Goal: Communication & Community: Ask a question

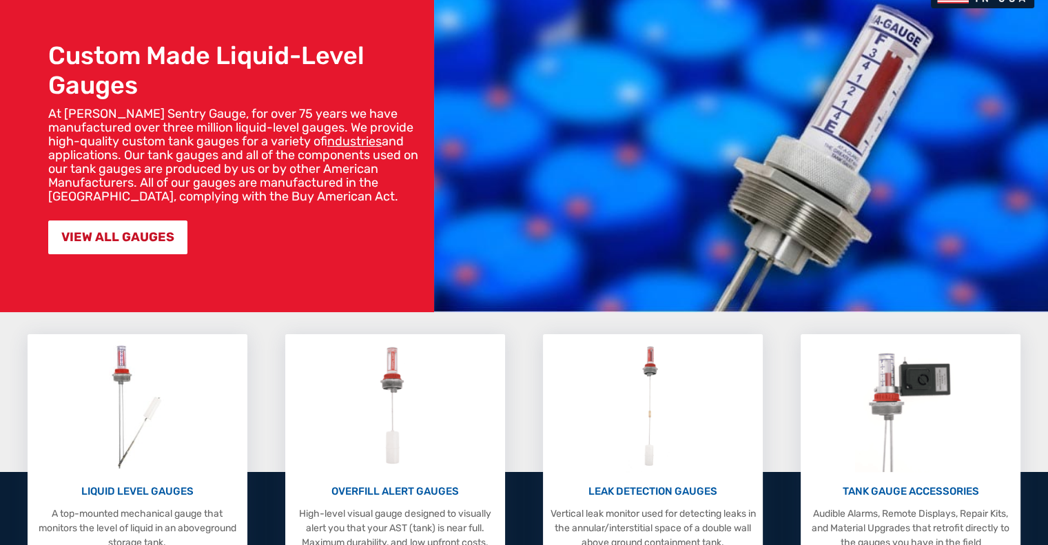
scroll to position [276, 0]
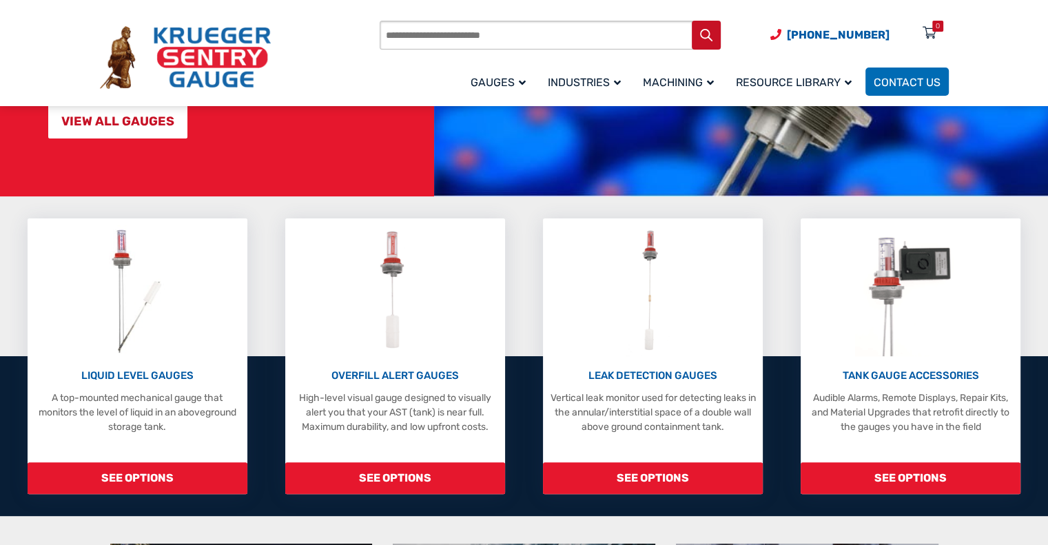
click at [465, 35] on input "Products search" at bounding box center [550, 35] width 341 height 29
paste input "*******"
type input "*******"
click at [692, 21] on button "Search" at bounding box center [706, 35] width 29 height 29
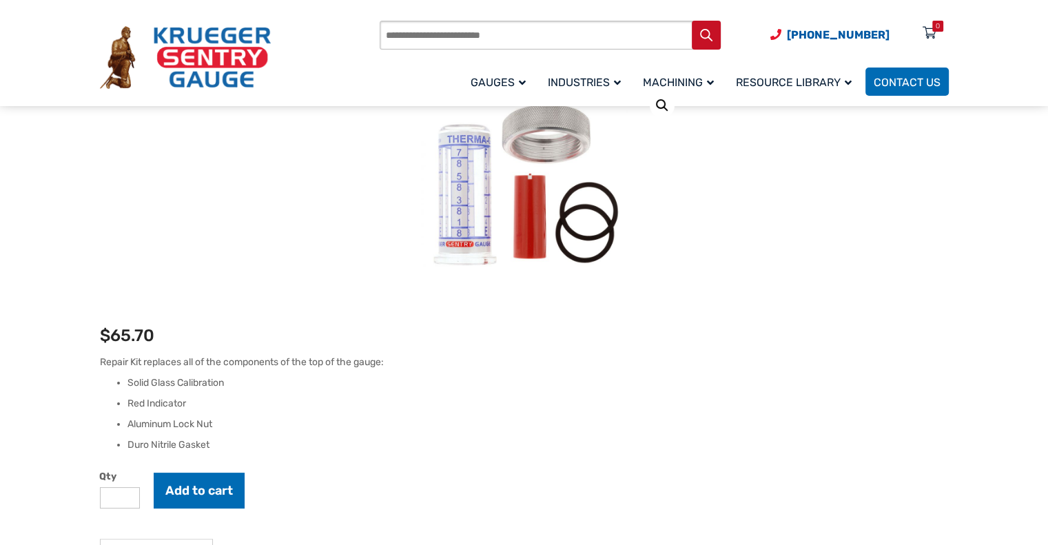
scroll to position [207, 0]
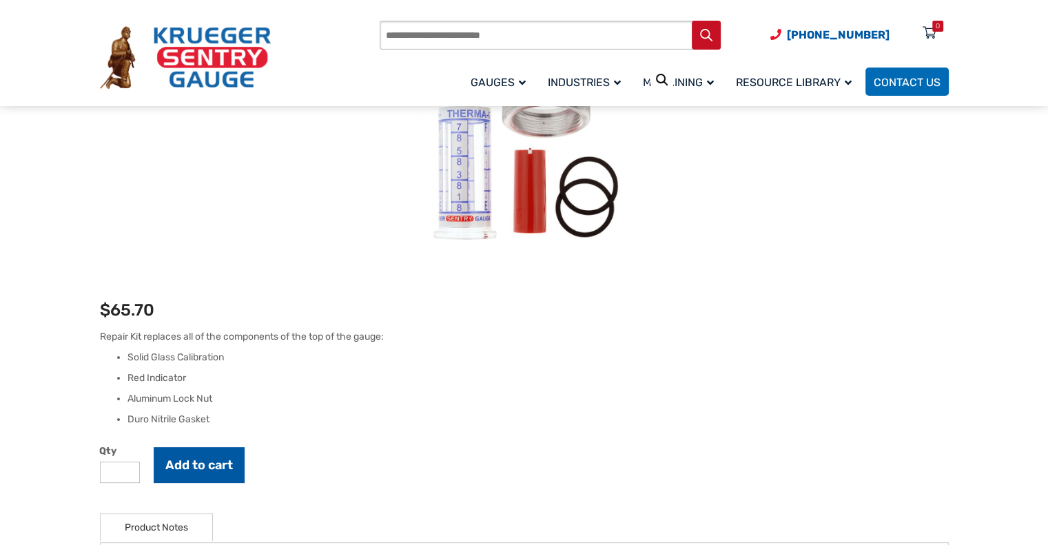
click at [207, 459] on button "Add to cart" at bounding box center [199, 465] width 91 height 36
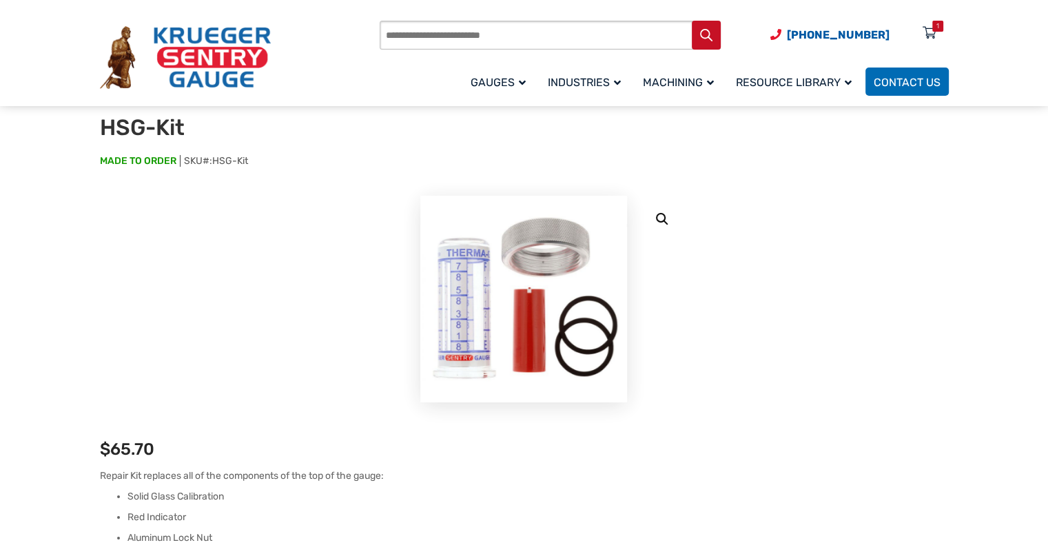
scroll to position [0, 0]
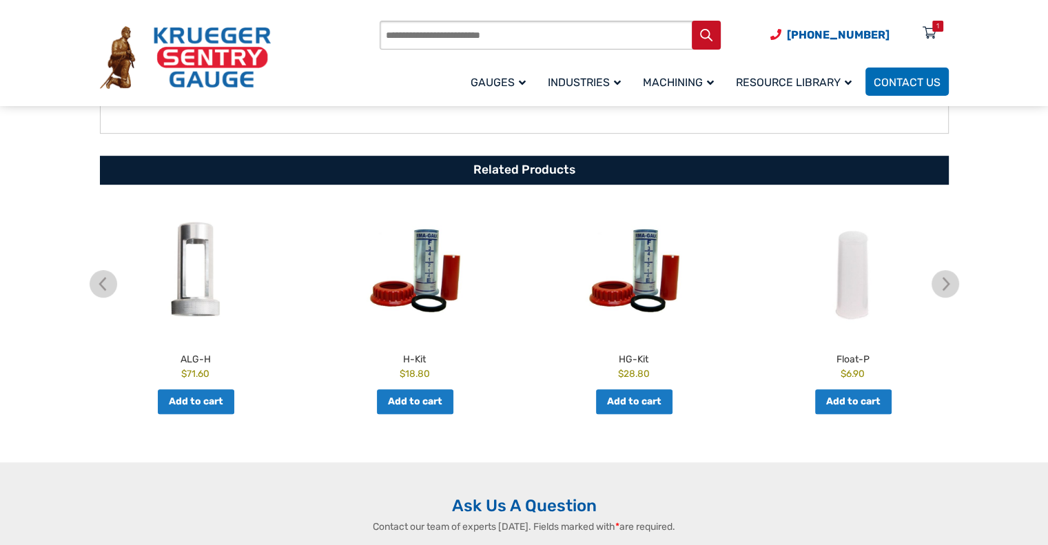
scroll to position [758, 0]
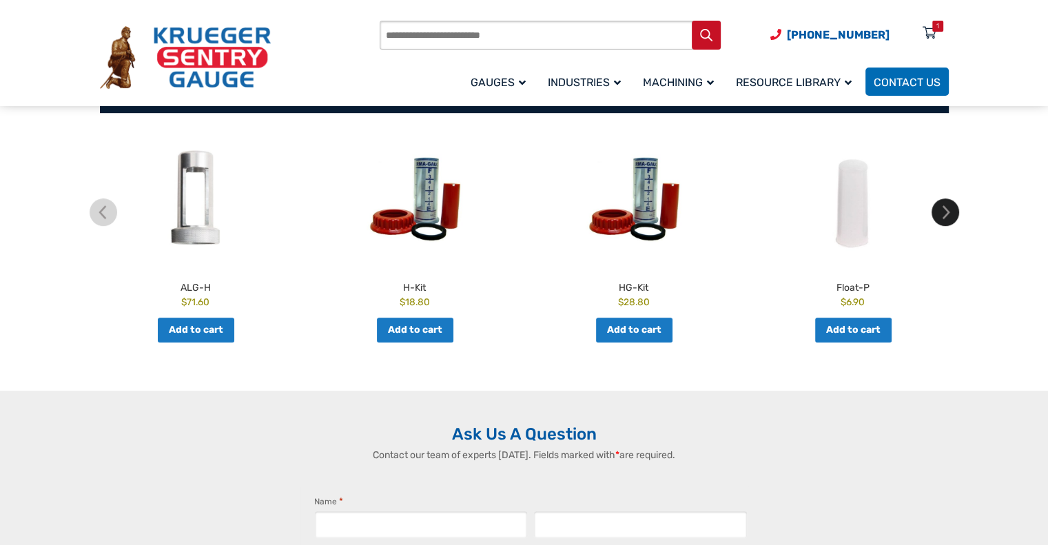
click at [953, 221] on img at bounding box center [945, 212] width 28 height 28
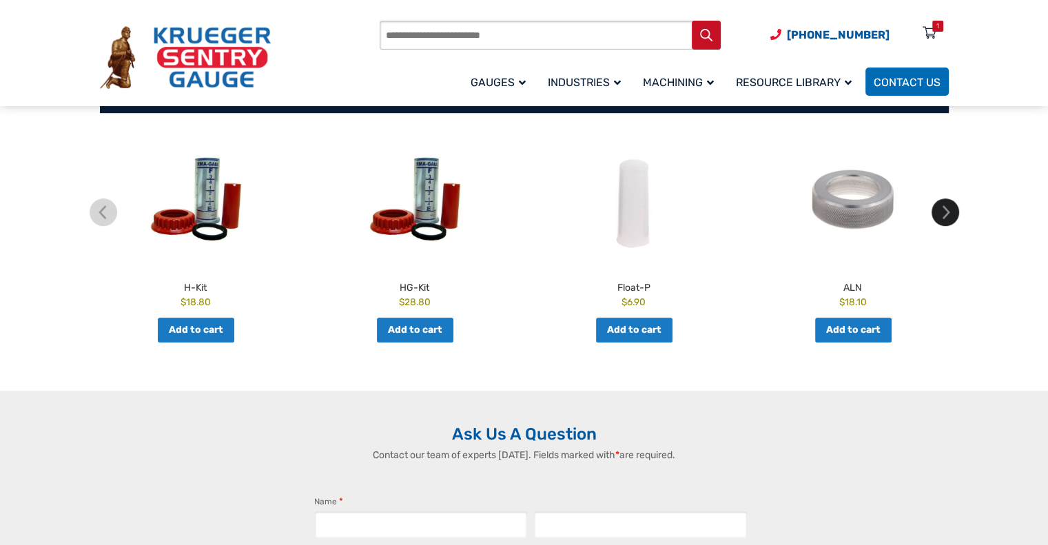
click at [953, 221] on img at bounding box center [945, 212] width 28 height 28
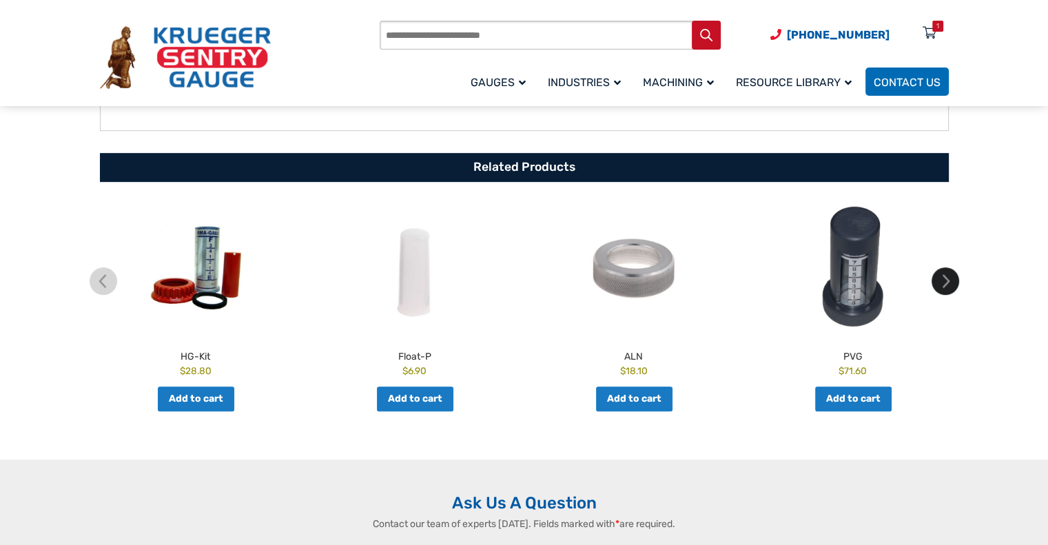
scroll to position [689, 0]
click at [949, 281] on img at bounding box center [945, 281] width 28 height 28
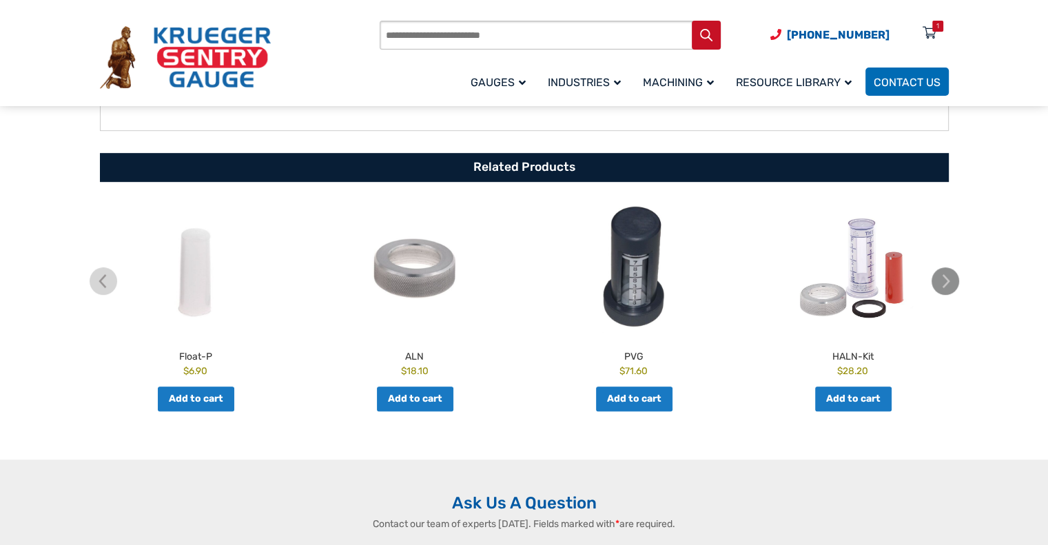
click at [951, 281] on img at bounding box center [945, 281] width 28 height 28
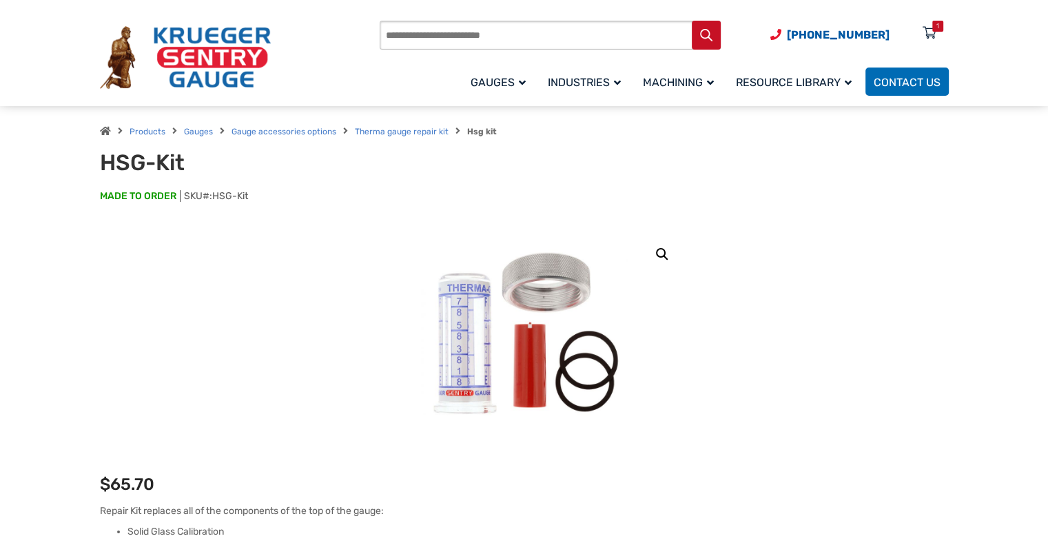
scroll to position [0, 0]
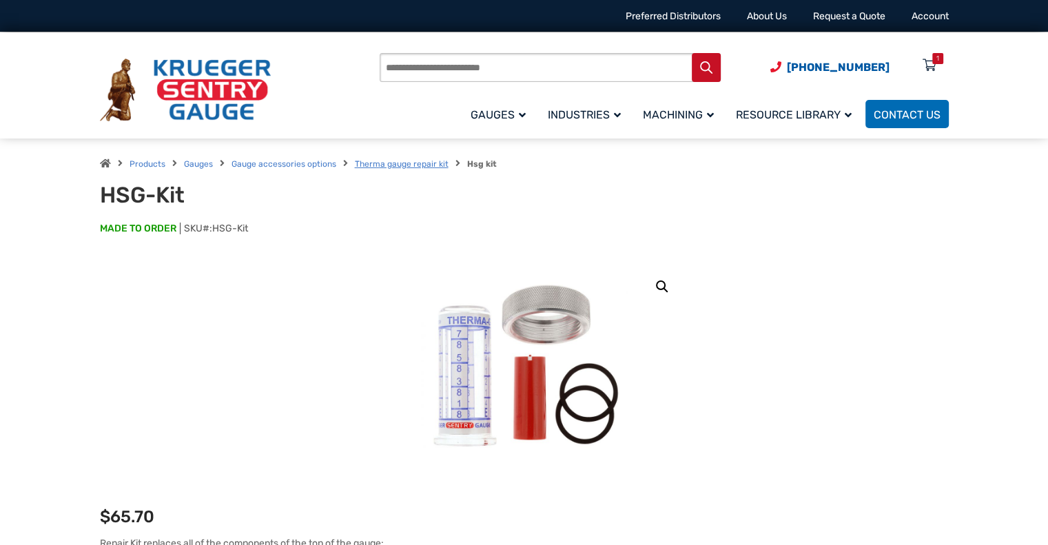
click at [391, 167] on link "Therma gauge repair kit" at bounding box center [402, 164] width 94 height 10
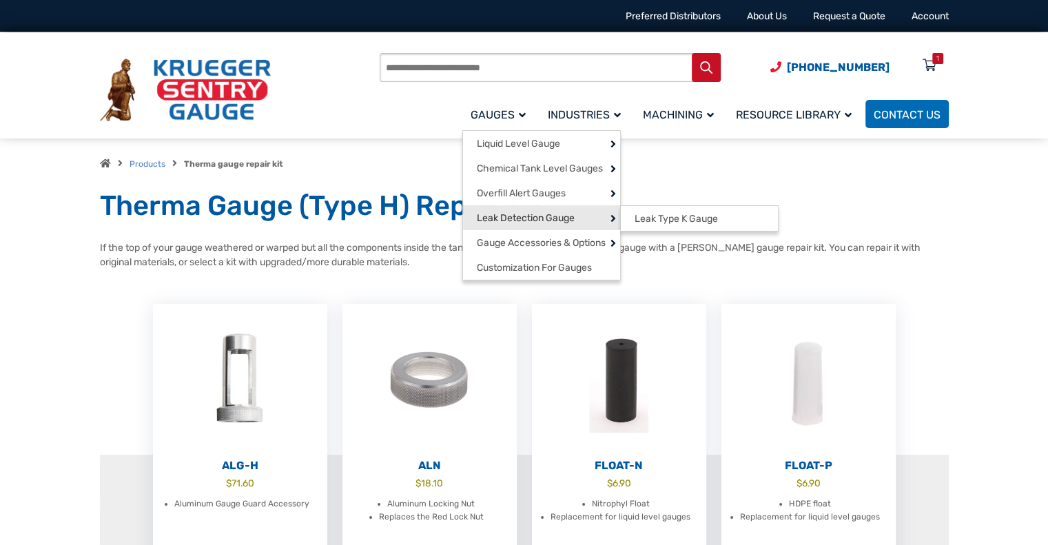
click at [544, 216] on span "Leak Detection Gauge" at bounding box center [526, 218] width 98 height 12
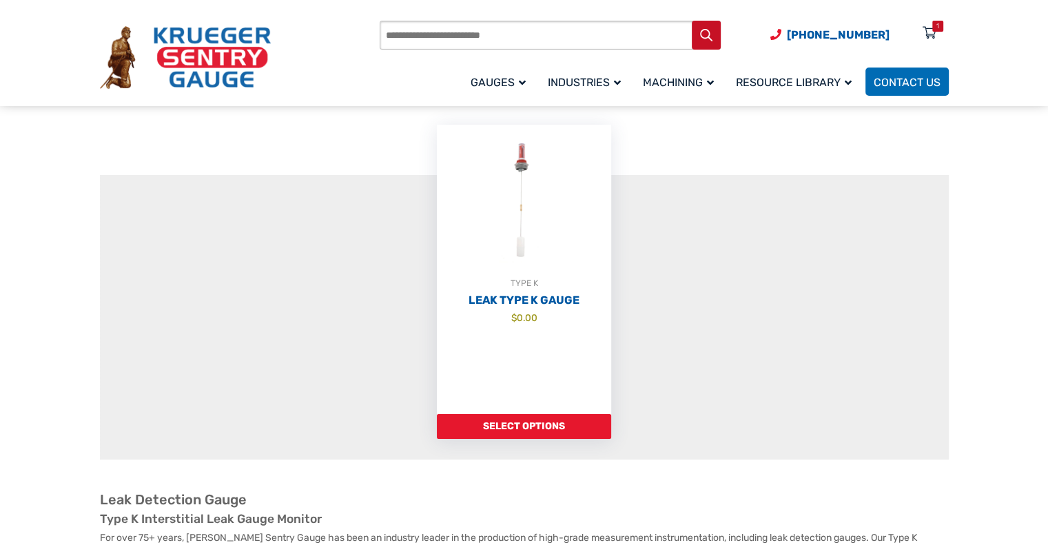
scroll to position [69, 0]
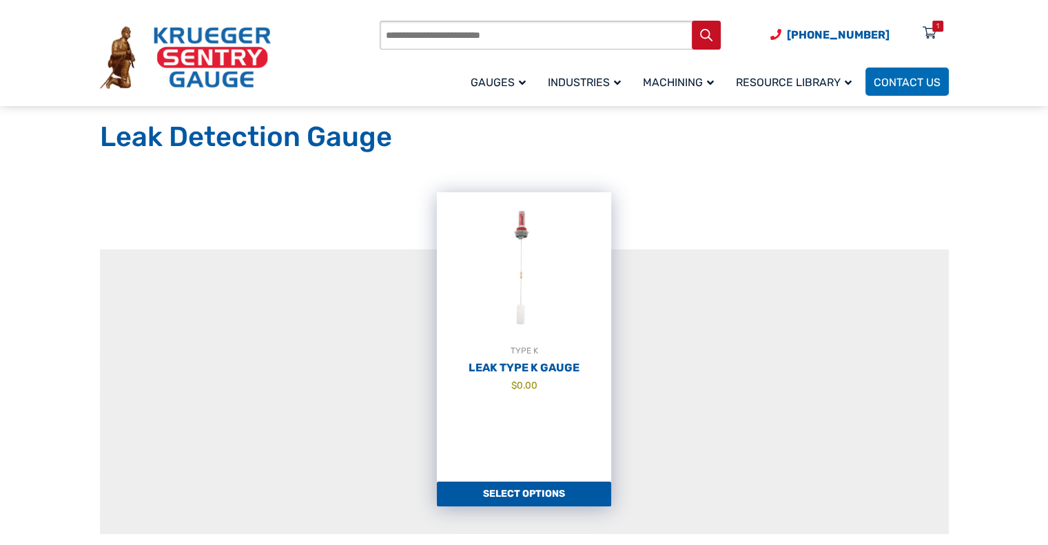
click at [505, 363] on h2 "Leak Type K Gauge" at bounding box center [524, 368] width 174 height 14
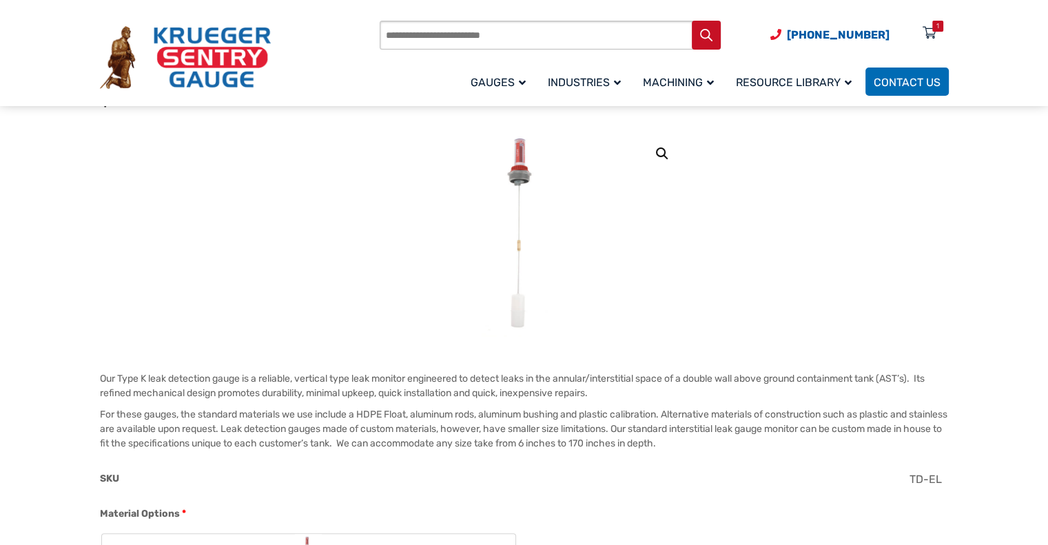
scroll to position [138, 0]
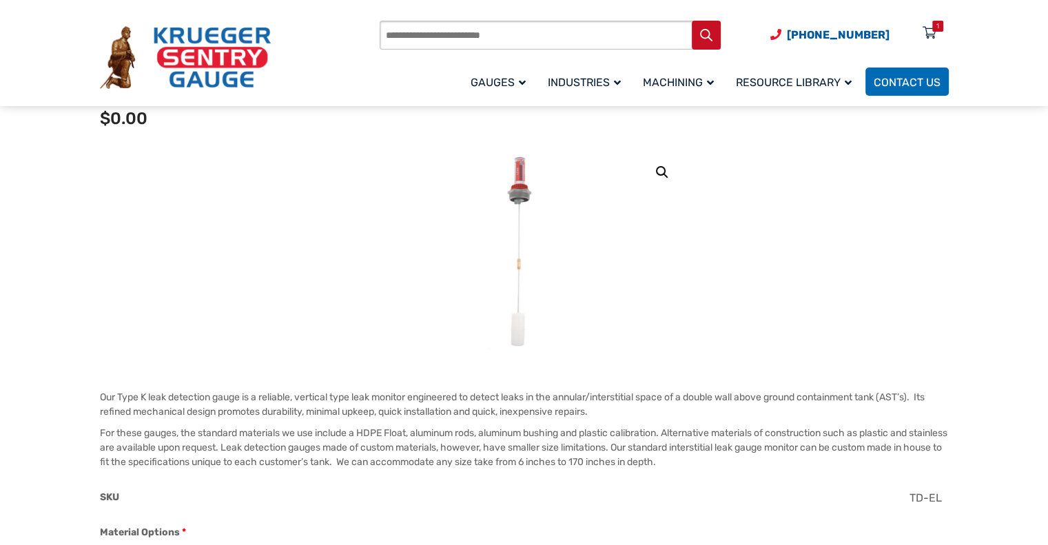
click at [518, 173] on img at bounding box center [524, 252] width 85 height 207
click at [516, 183] on img at bounding box center [524, 252] width 85 height 207
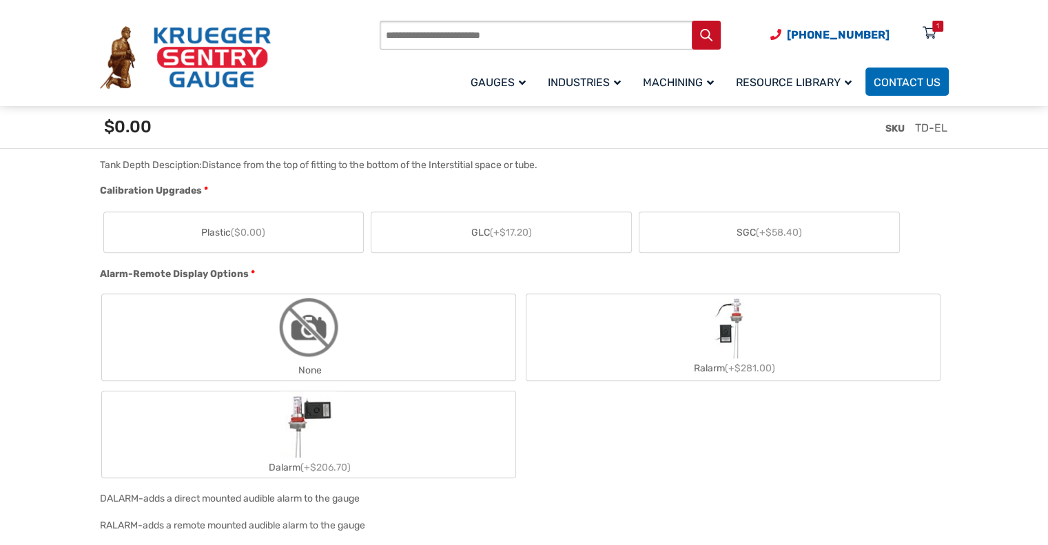
scroll to position [827, 0]
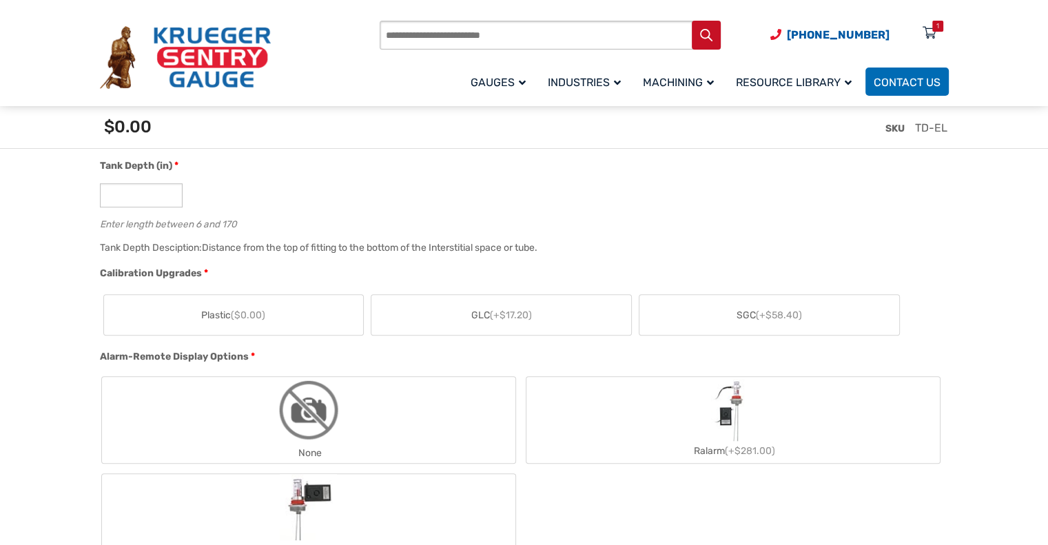
click at [464, 315] on label "GLC (+$17.20)" at bounding box center [501, 315] width 260 height 40
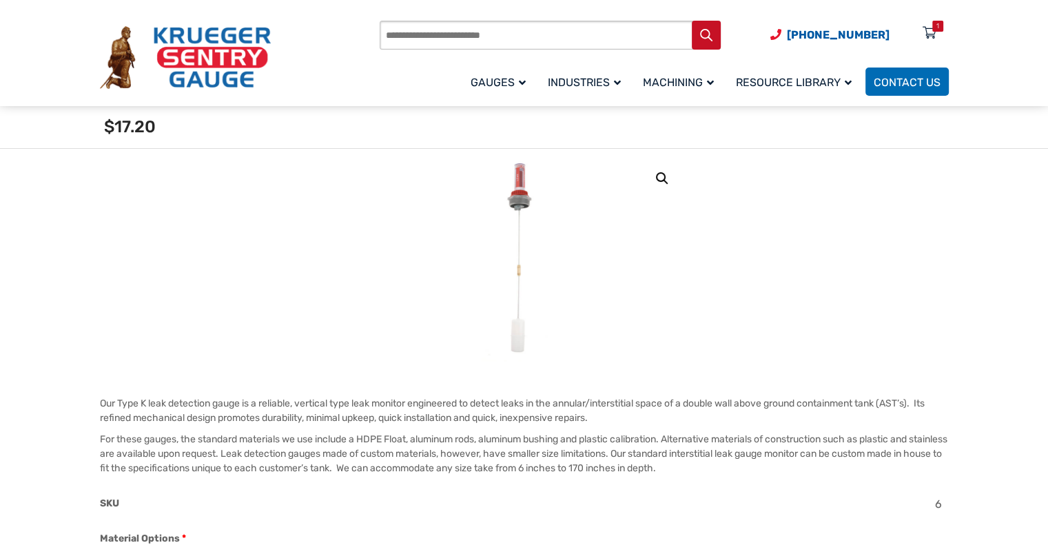
scroll to position [138, 0]
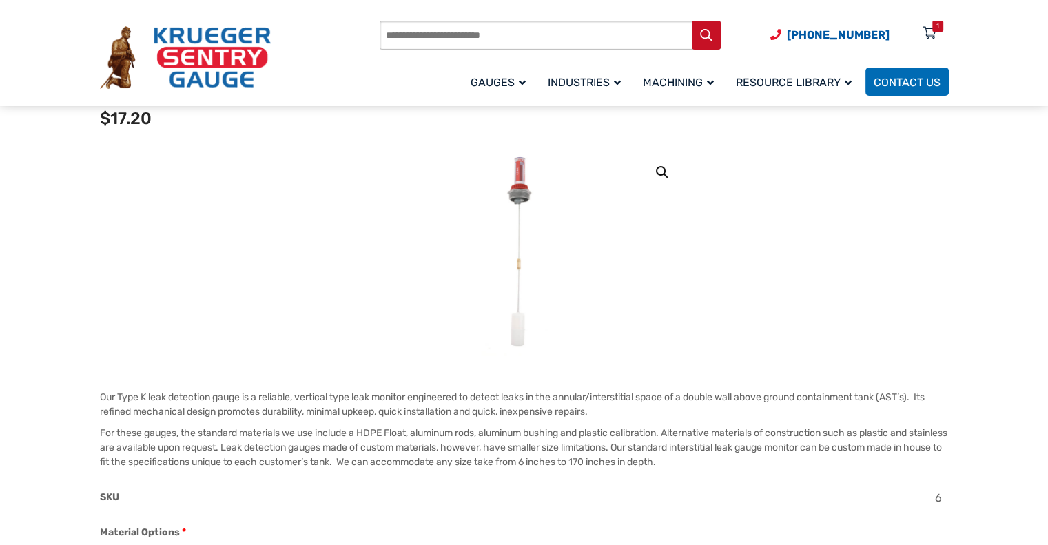
click at [510, 169] on img at bounding box center [524, 252] width 85 height 207
click at [659, 169] on link "🔍" at bounding box center [662, 172] width 25 height 25
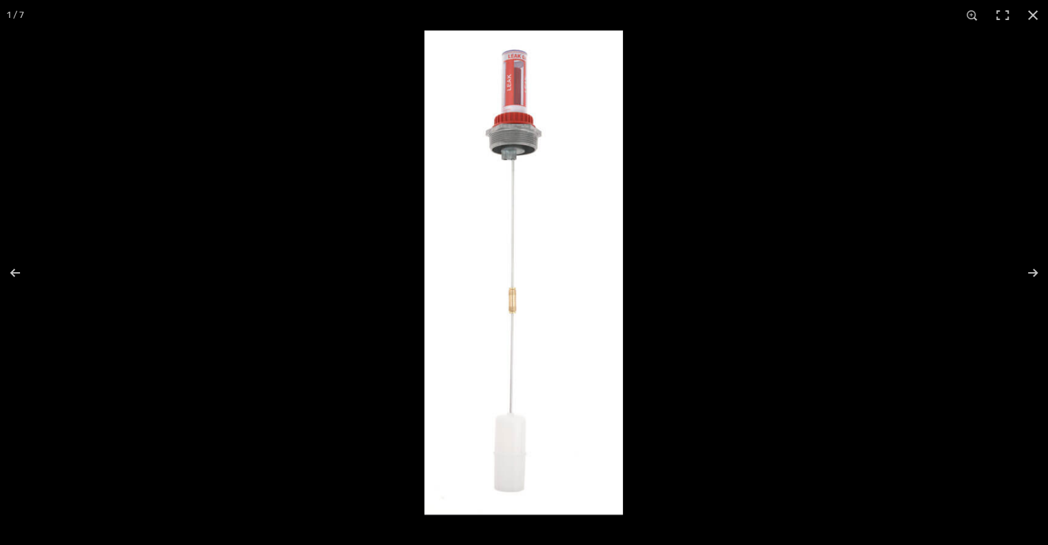
click at [527, 82] on img at bounding box center [523, 272] width 198 height 484
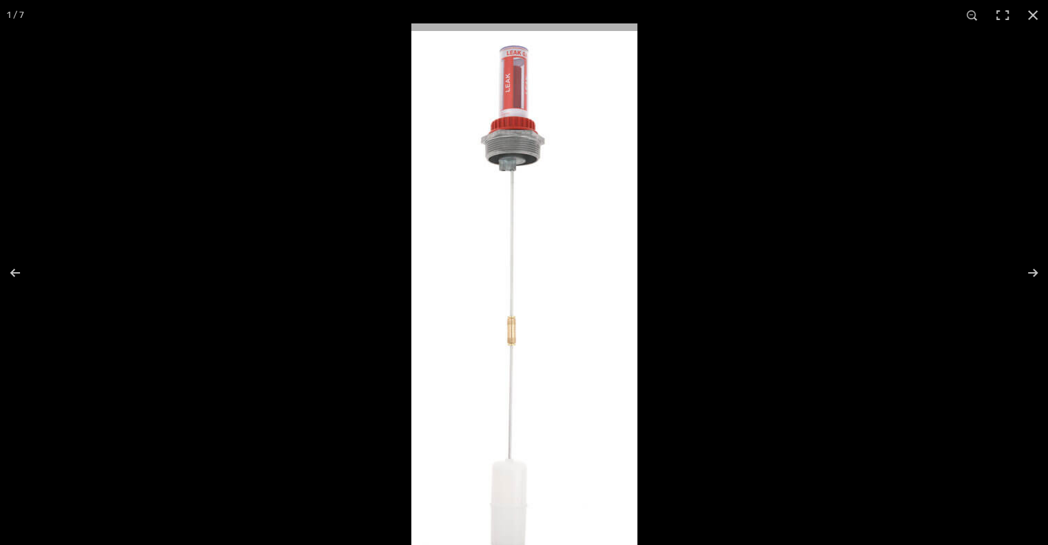
click at [527, 82] on img at bounding box center [524, 298] width 226 height 551
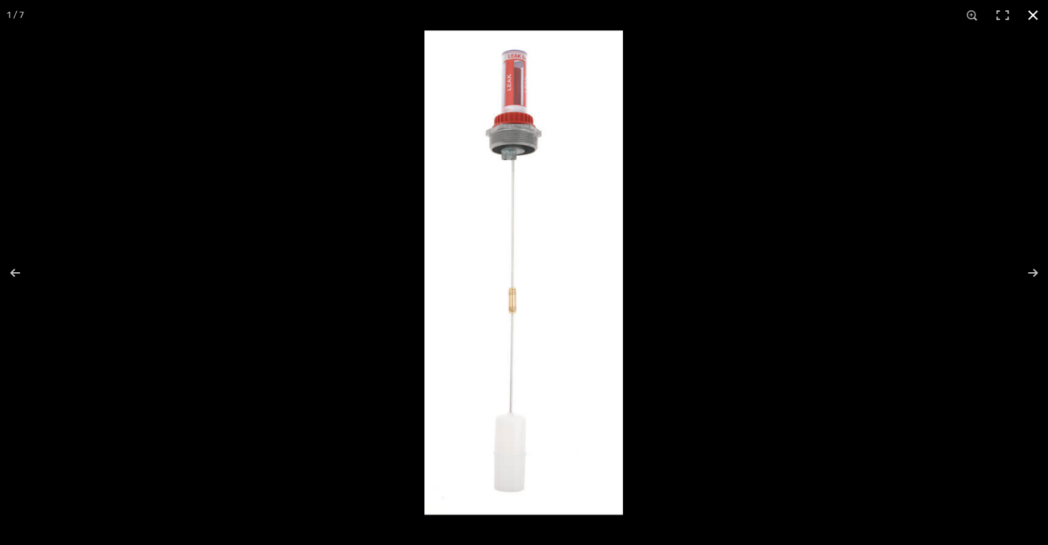
click at [1033, 9] on button "Close (Esc)" at bounding box center [1032, 15] width 30 height 30
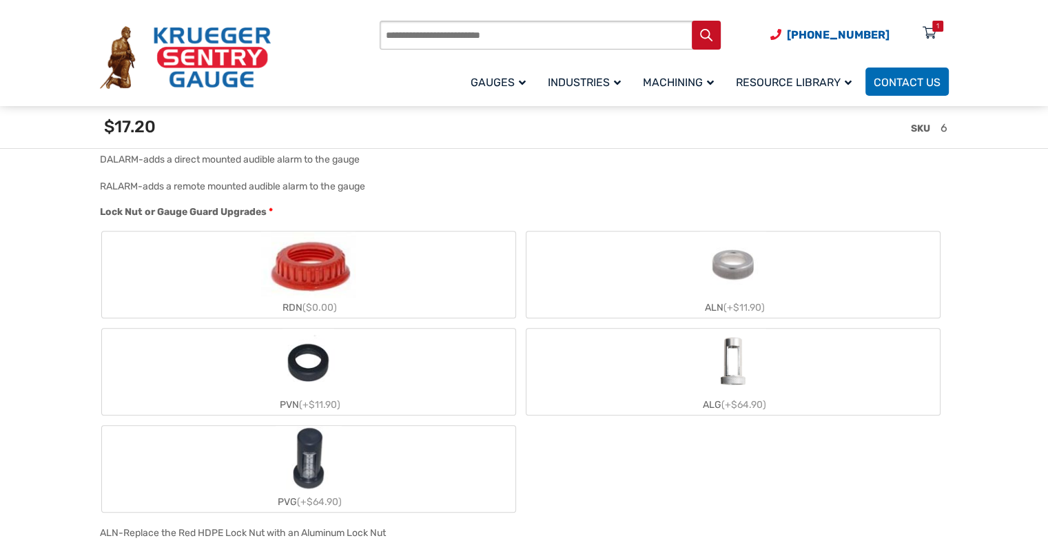
scroll to position [1309, 0]
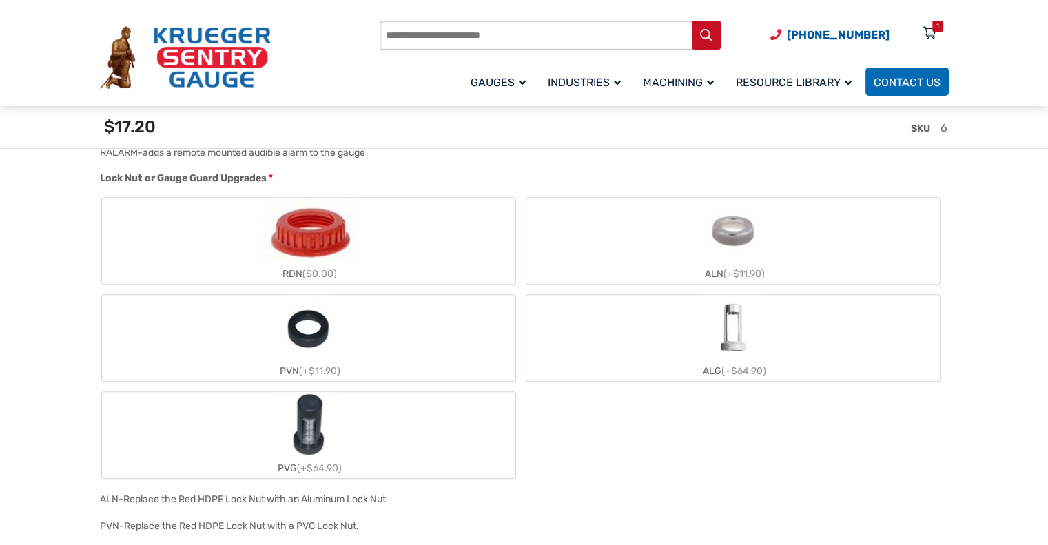
click at [721, 245] on img "ALN" at bounding box center [733, 231] width 66 height 66
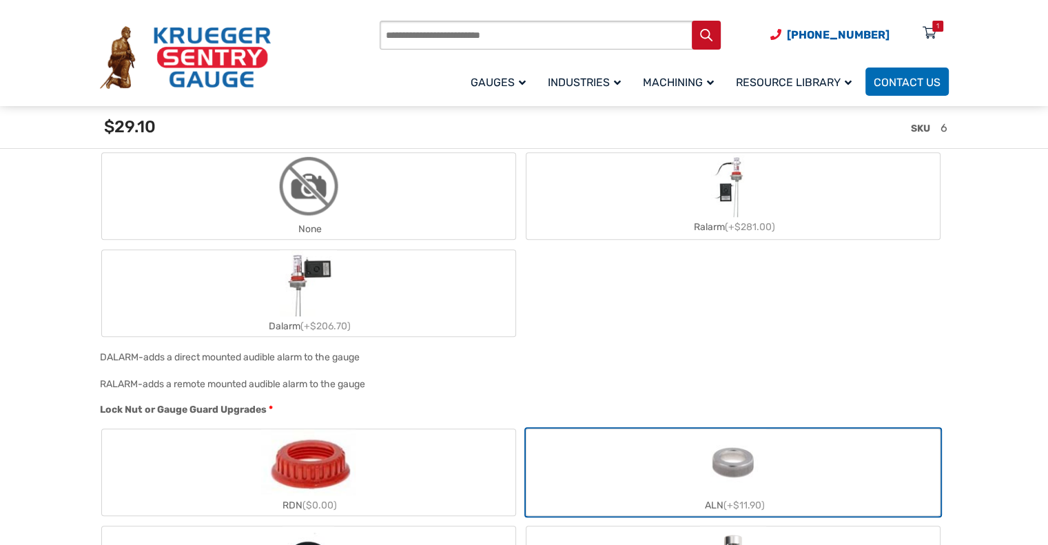
scroll to position [1033, 0]
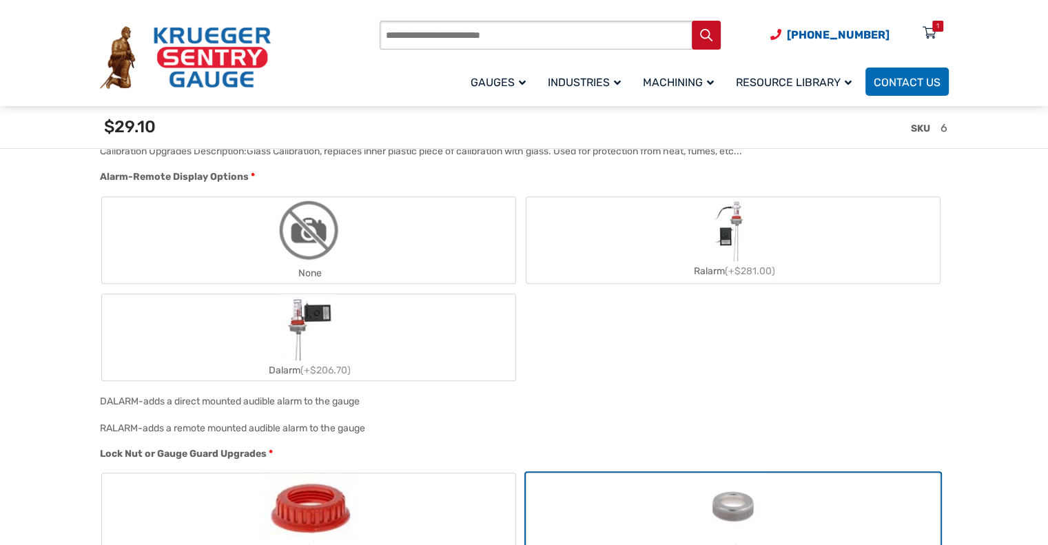
click at [412, 243] on label "None" at bounding box center [308, 240] width 413 height 86
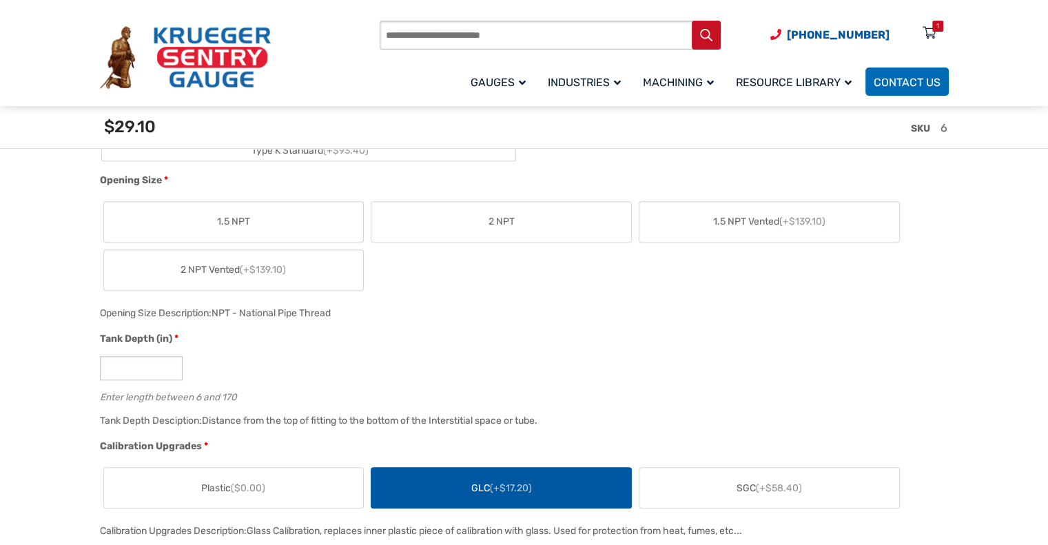
scroll to position [827, 0]
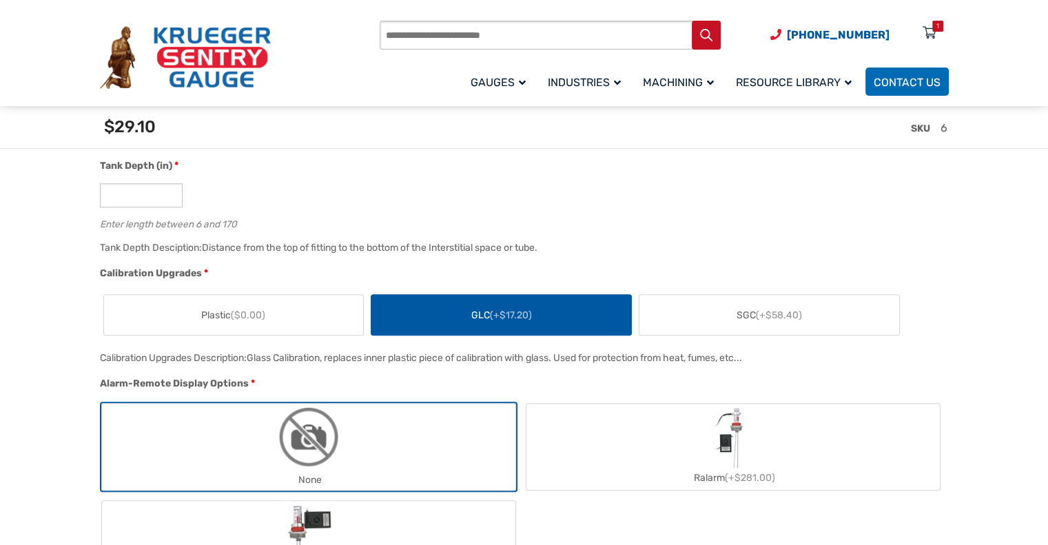
drag, startPoint x: 101, startPoint y: 361, endPoint x: 758, endPoint y: 360, distance: 657.2
click at [758, 360] on div "Calibration Upgrades Description: Glass Calibration, replaces inner plastic pie…" at bounding box center [520, 362] width 849 height 27
click at [757, 364] on div at bounding box center [757, 364] width 0 height 0
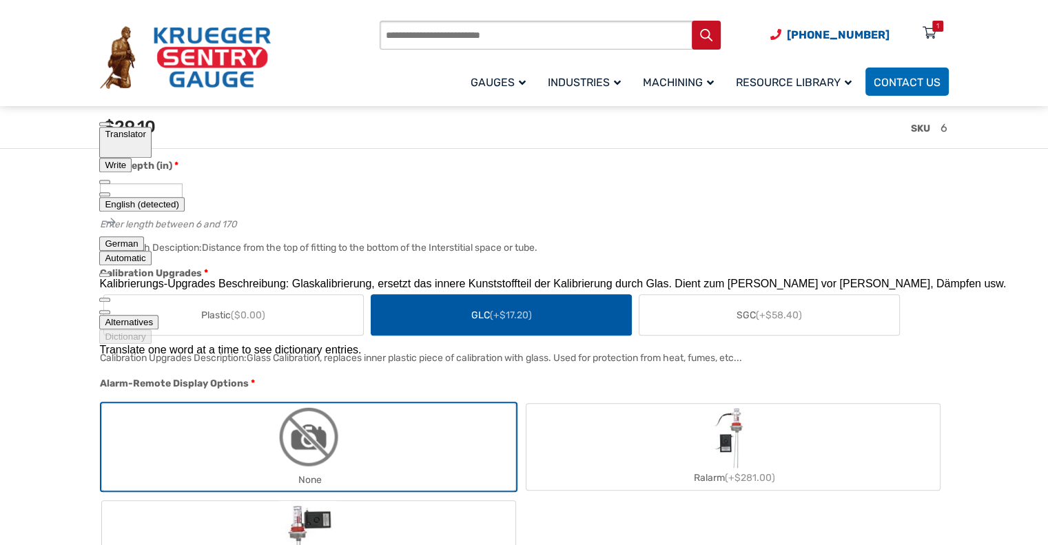
click at [110, 192] on button at bounding box center [104, 194] width 11 height 4
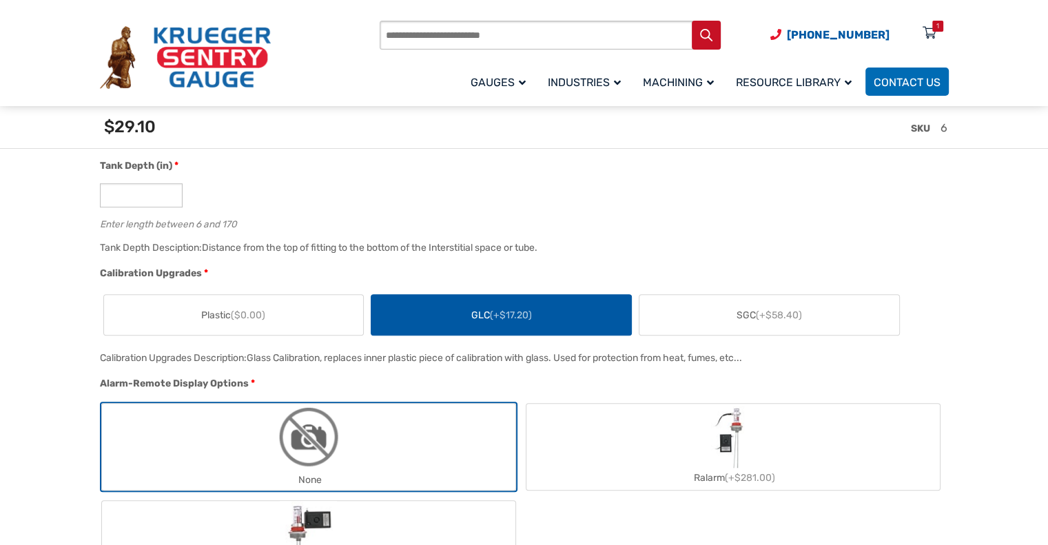
click at [582, 247] on div "Tank Depth Desciption: Distance from the top of fitting to the bottom of the In…" at bounding box center [520, 252] width 849 height 27
click at [736, 313] on span "SGC (+$58.40)" at bounding box center [768, 315] width 65 height 14
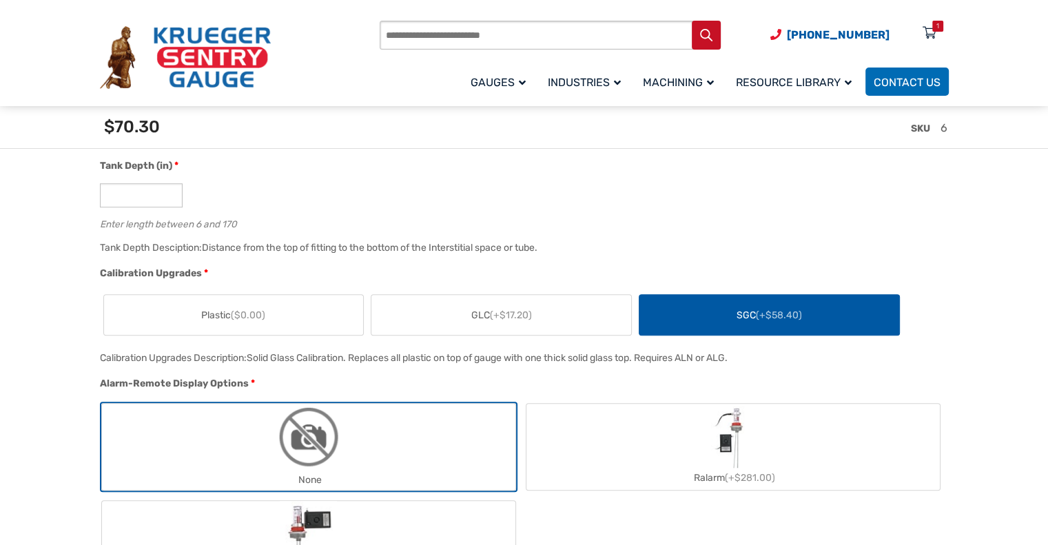
drag, startPoint x: 94, startPoint y: 359, endPoint x: 747, endPoint y: 351, distance: 652.4
click at [744, 364] on div at bounding box center [744, 364] width 0 height 0
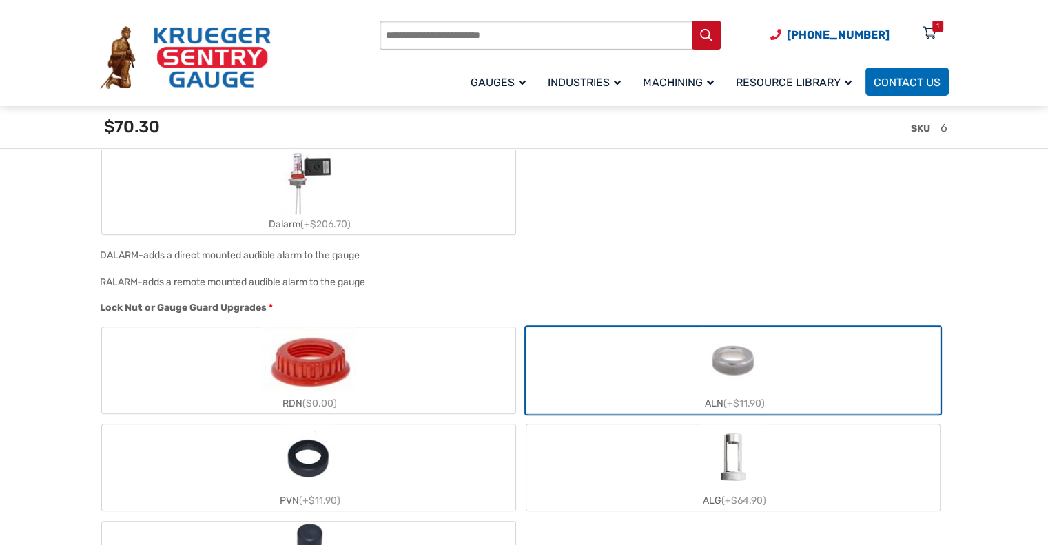
scroll to position [1240, 0]
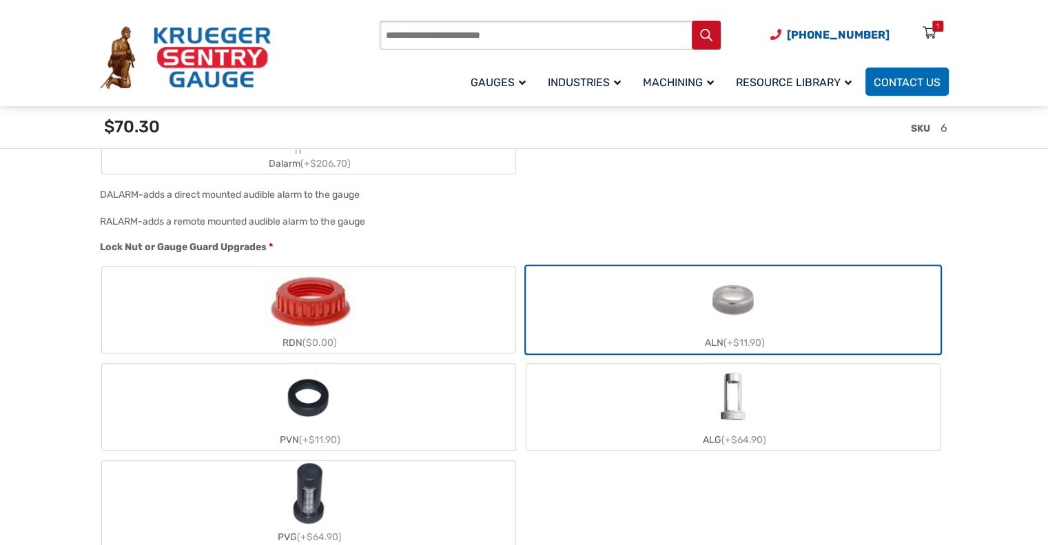
click at [714, 398] on img "ALG" at bounding box center [733, 397] width 66 height 66
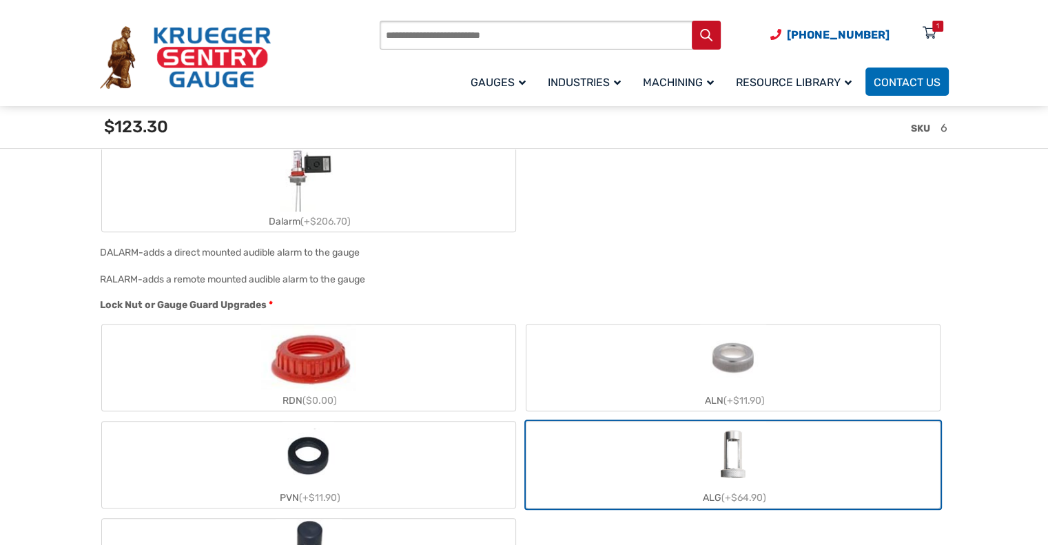
scroll to position [1171, 0]
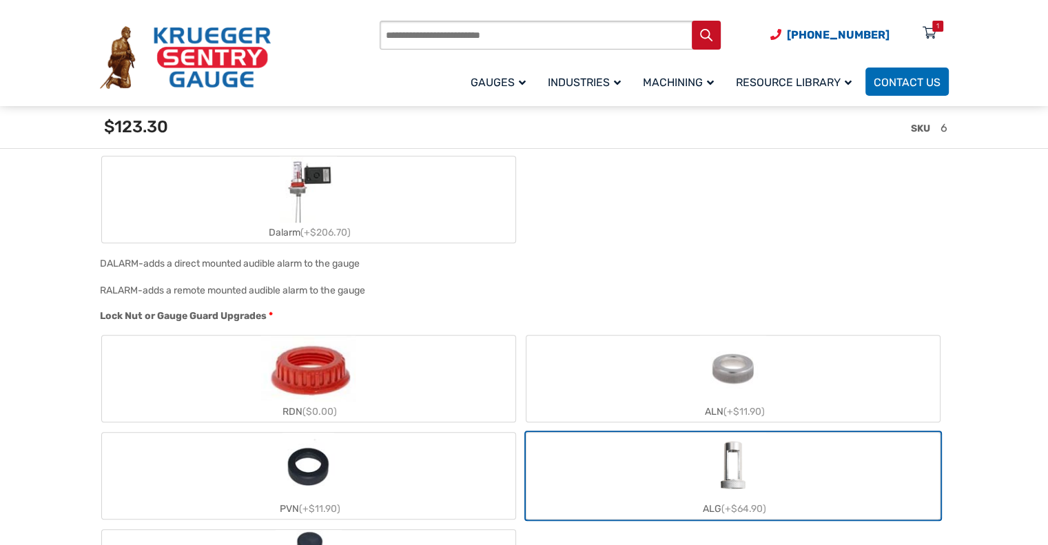
click at [705, 385] on img "ALN" at bounding box center [733, 368] width 66 height 66
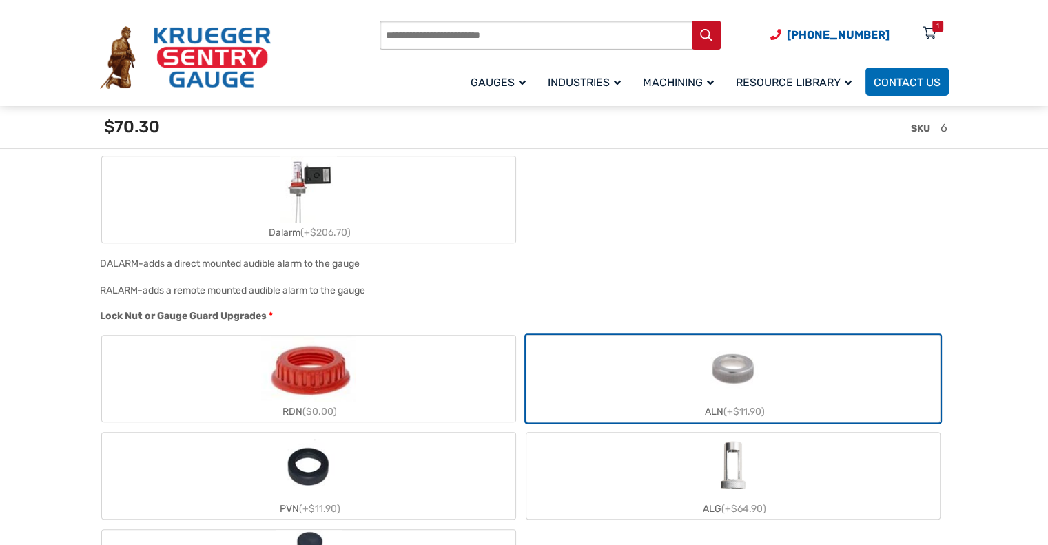
click at [672, 460] on label "ALG (+$64.90)" at bounding box center [732, 476] width 413 height 86
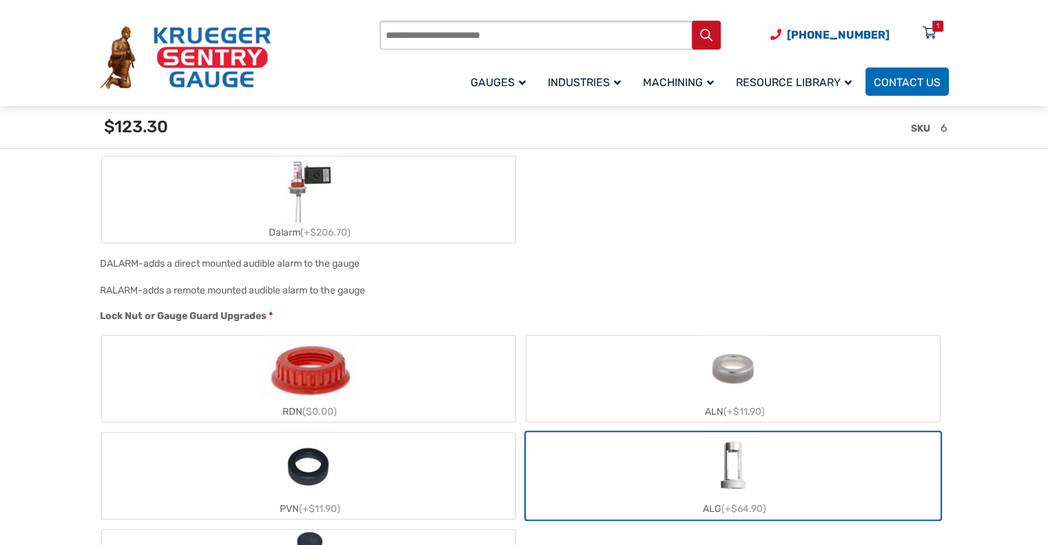
click at [816, 361] on label "ALN (+$11.90)" at bounding box center [732, 378] width 413 height 86
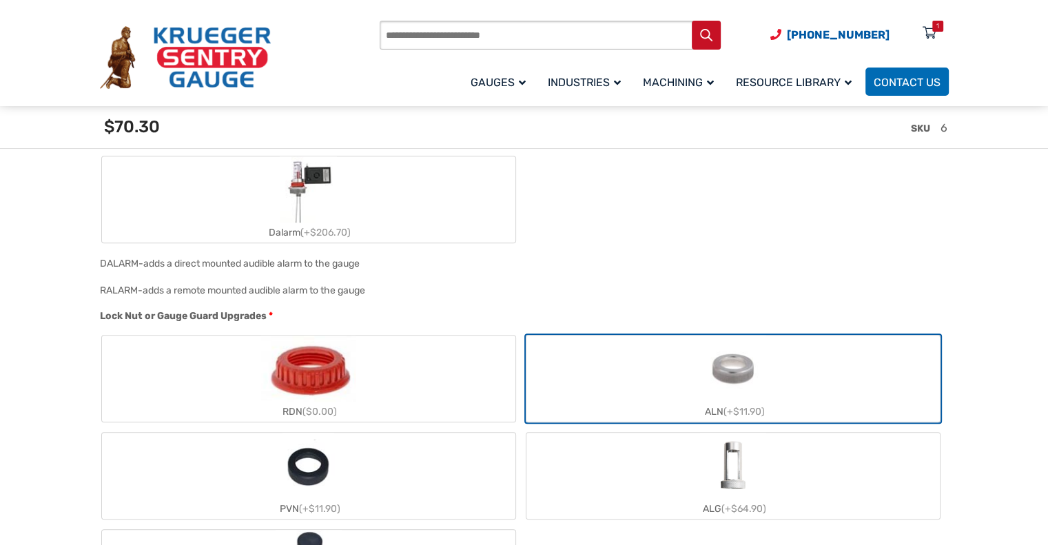
click at [706, 479] on img "ALG" at bounding box center [733, 466] width 66 height 66
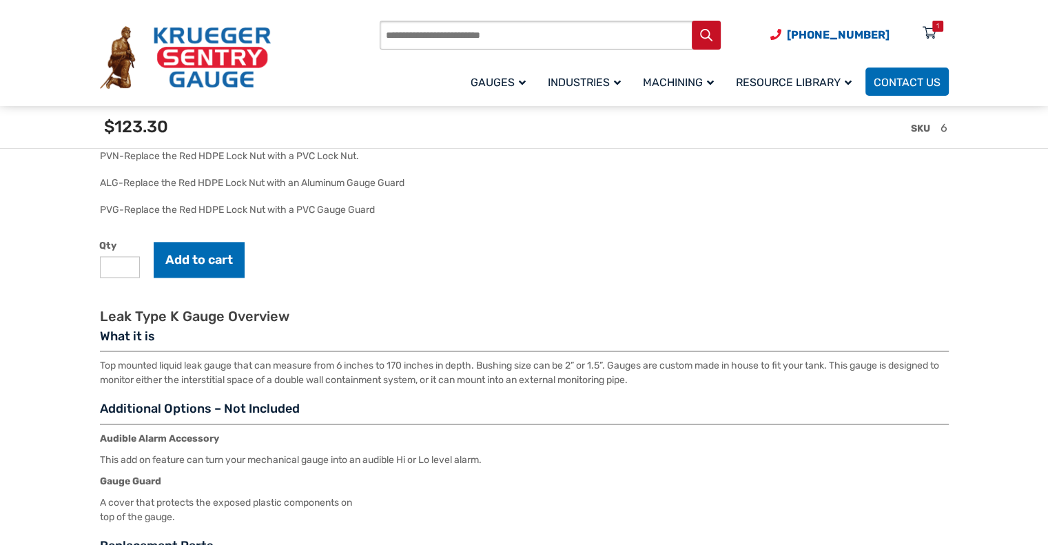
scroll to position [1653, 0]
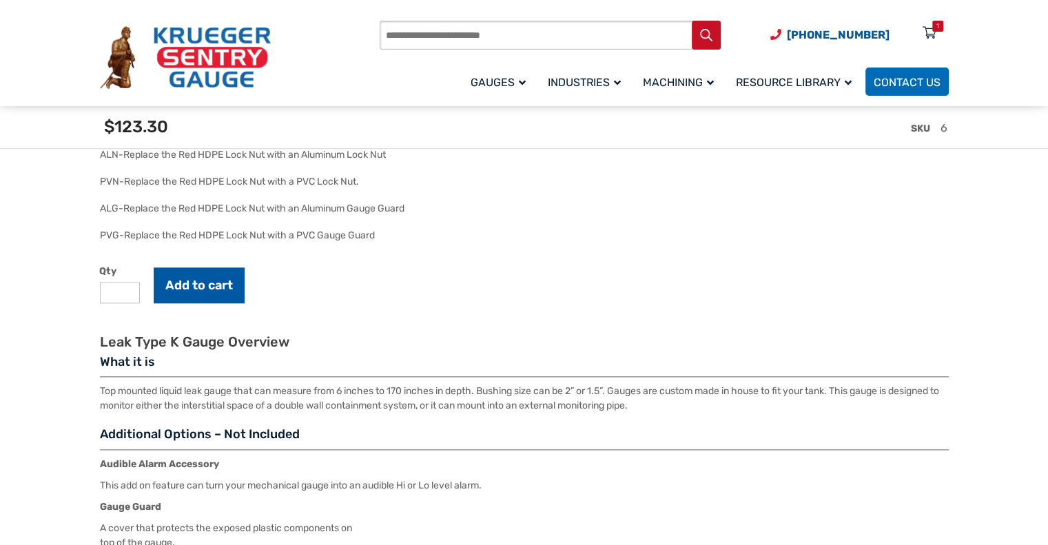
click at [211, 286] on button "Add to cart" at bounding box center [199, 285] width 91 height 36
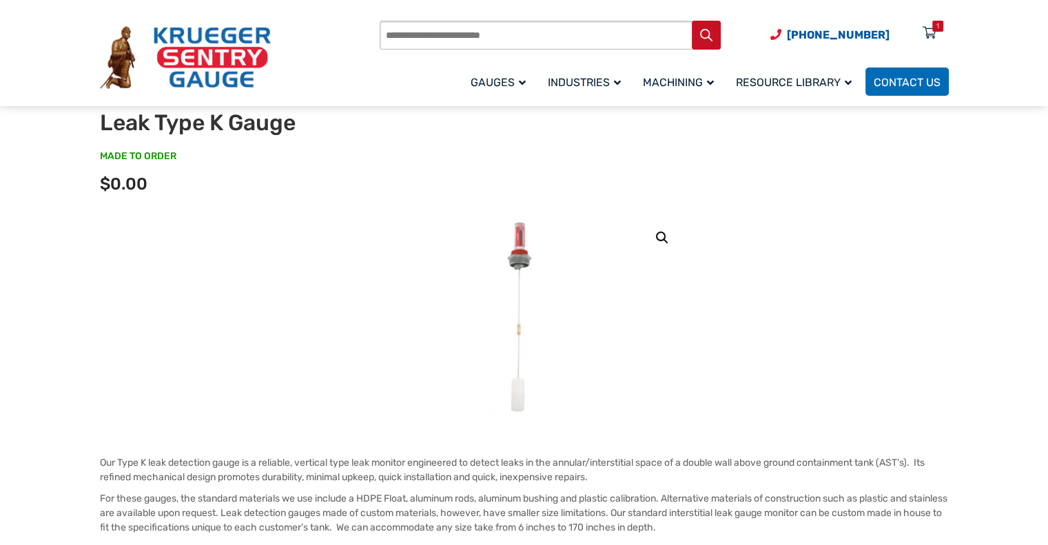
scroll to position [69, 0]
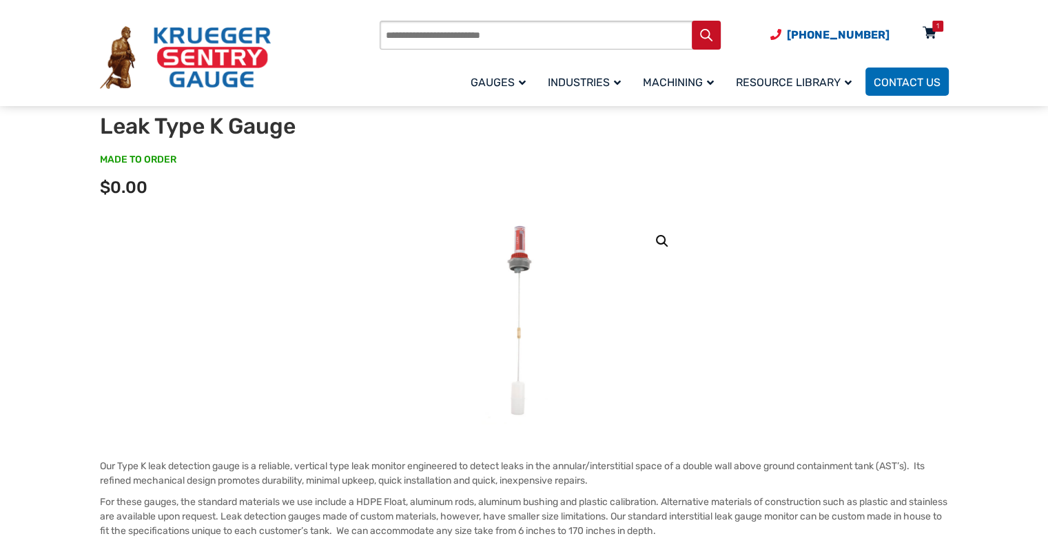
click at [934, 24] on div "1" at bounding box center [937, 26] width 11 height 11
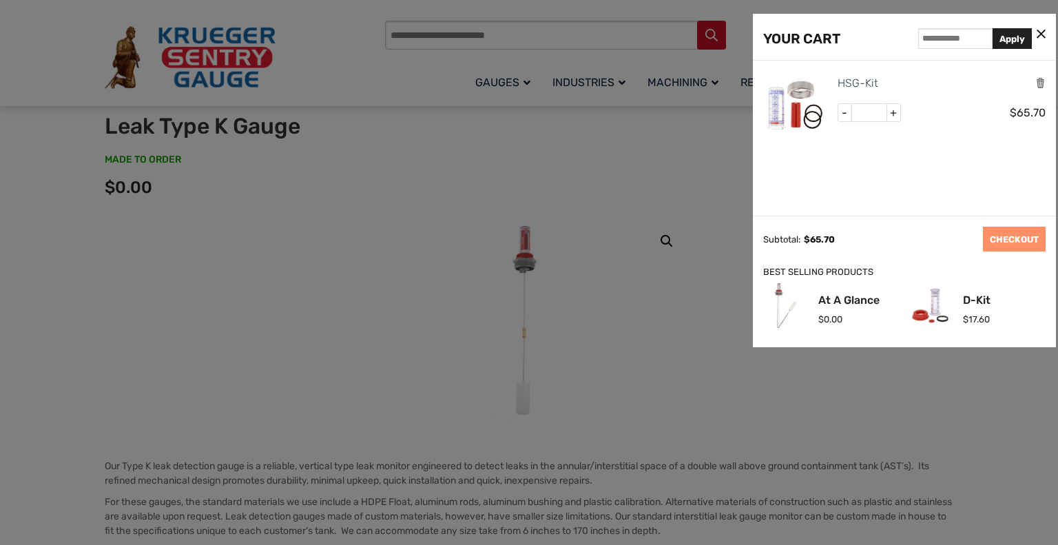
click at [1044, 37] on icon at bounding box center [1041, 35] width 9 height 14
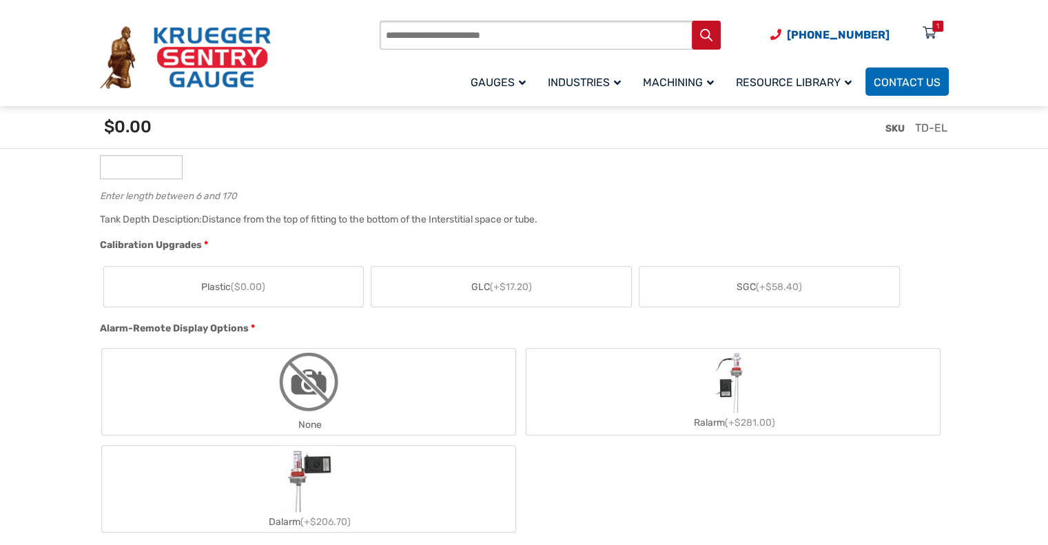
scroll to position [896, 0]
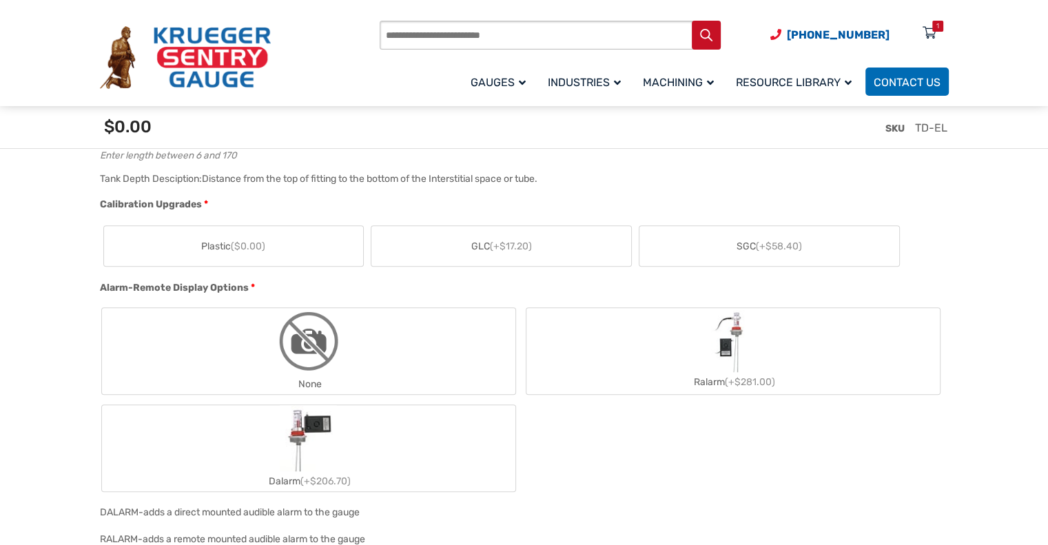
click at [693, 235] on label "SGC (+$58.40)" at bounding box center [769, 246] width 260 height 40
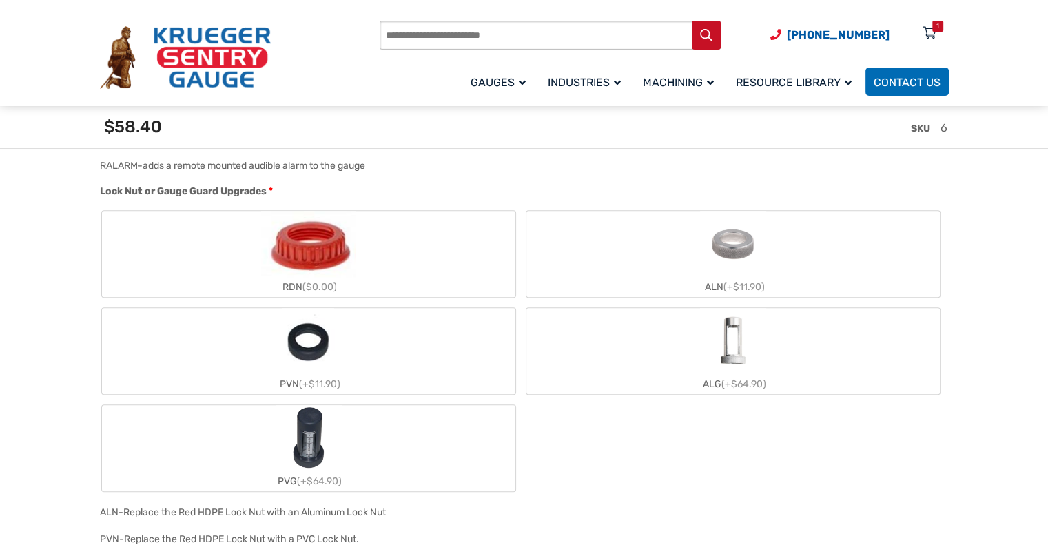
scroll to position [1309, 0]
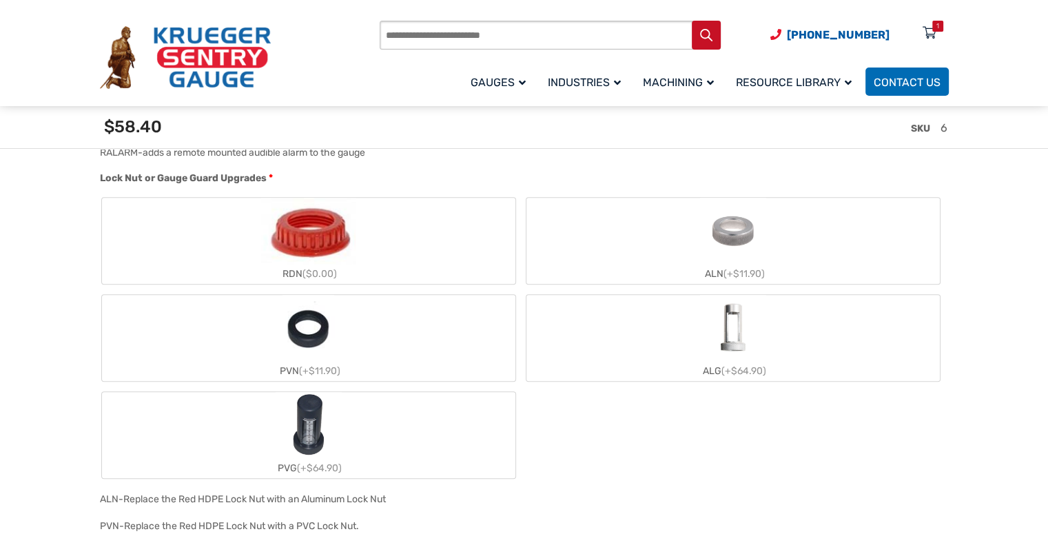
click at [635, 350] on label "ALG (+$64.90)" at bounding box center [732, 338] width 413 height 86
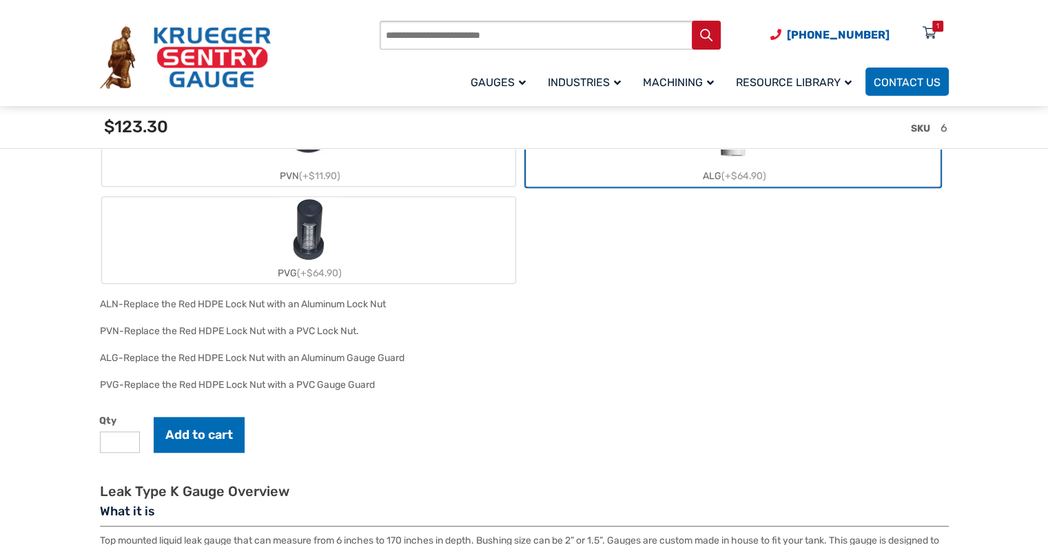
scroll to position [1584, 0]
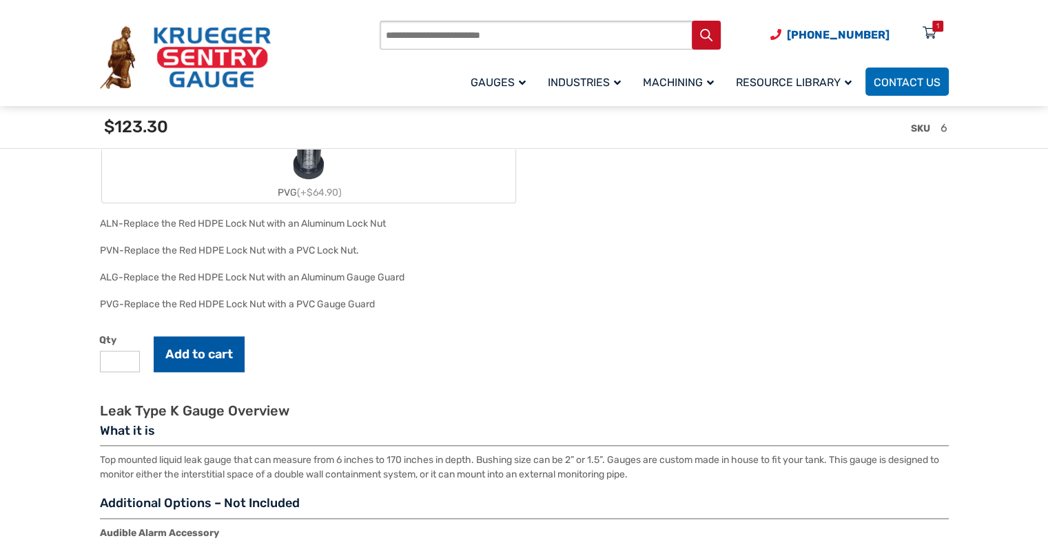
click at [203, 346] on button "Add to cart" at bounding box center [199, 354] width 91 height 36
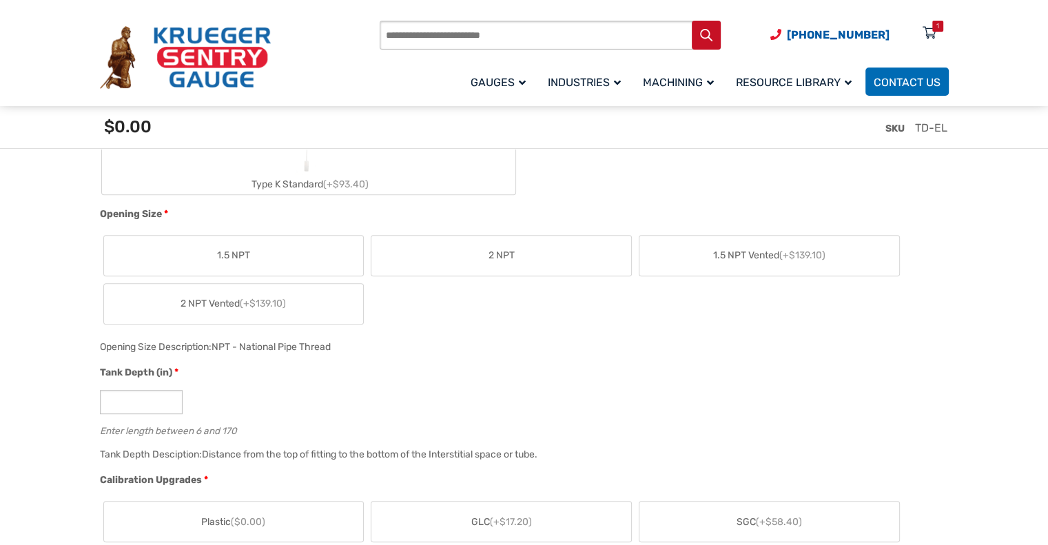
scroll to position [482, 0]
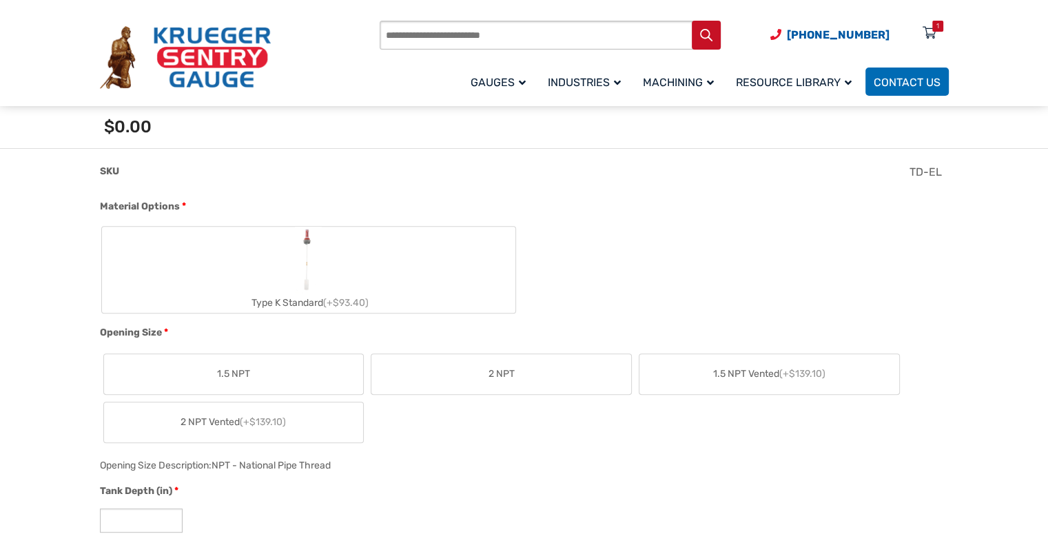
click at [404, 280] on label "Type K Standard (+$93.40)" at bounding box center [308, 270] width 413 height 86
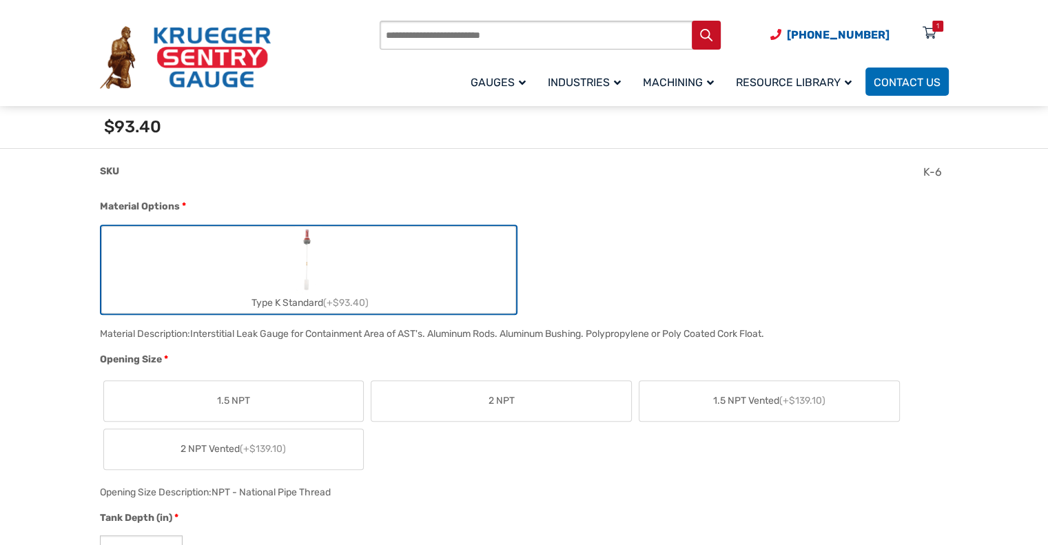
click at [404, 280] on label "Type K Standard (+$93.40)" at bounding box center [308, 270] width 413 height 86
click at [314, 402] on label "1.5 NPT" at bounding box center [234, 401] width 260 height 40
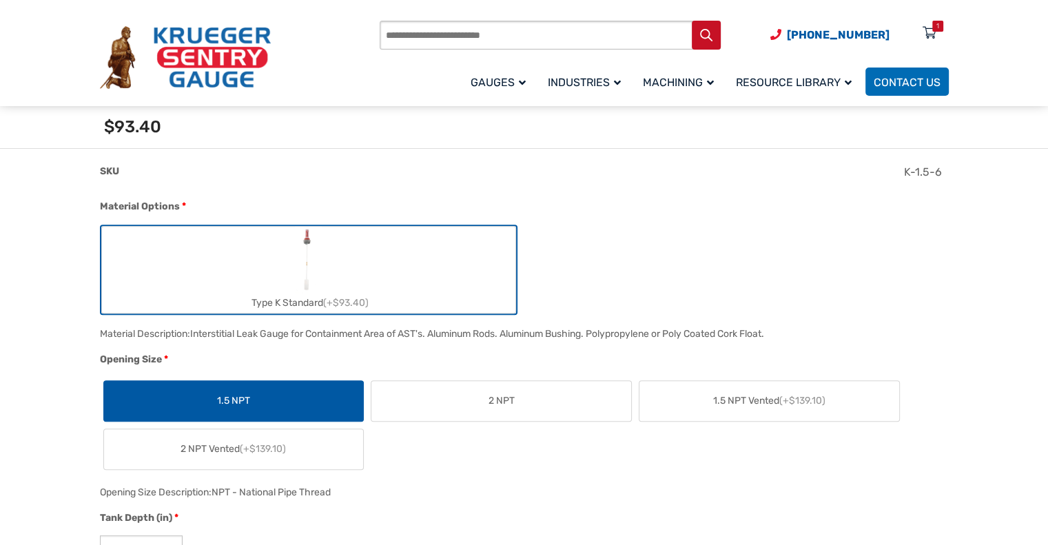
click at [426, 397] on label "2 NPT" at bounding box center [501, 401] width 260 height 40
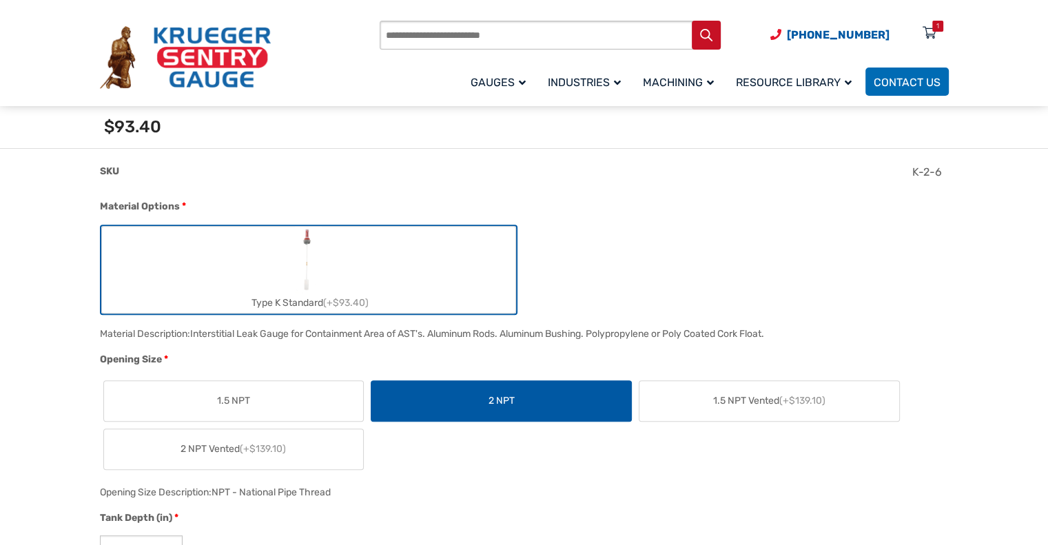
click at [675, 402] on label "1.5 NPT Vented (+$139.10)" at bounding box center [769, 401] width 260 height 40
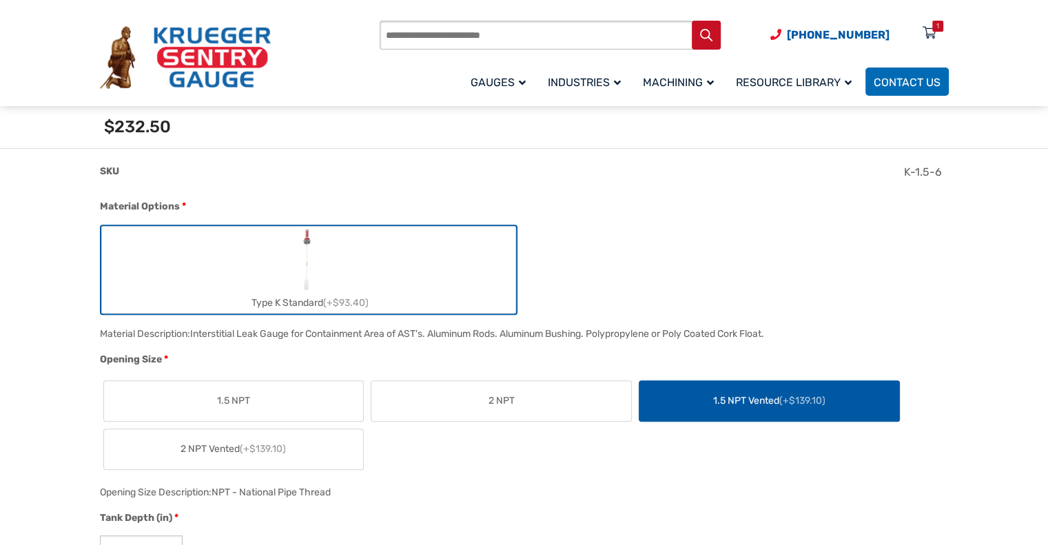
click at [245, 444] on span "(+$139.10)" at bounding box center [263, 449] width 46 height 12
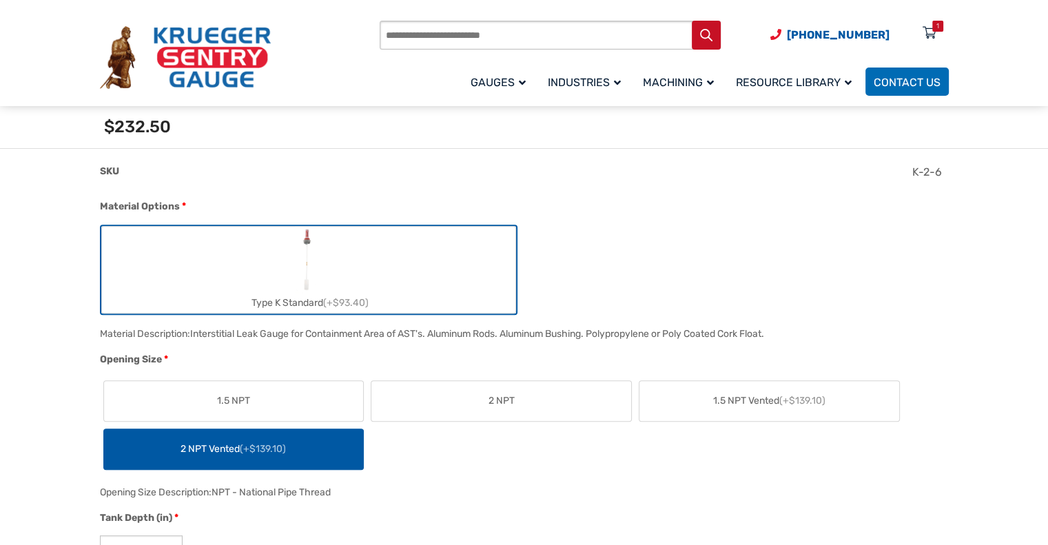
click at [281, 403] on label "1.5 NPT" at bounding box center [234, 401] width 260 height 40
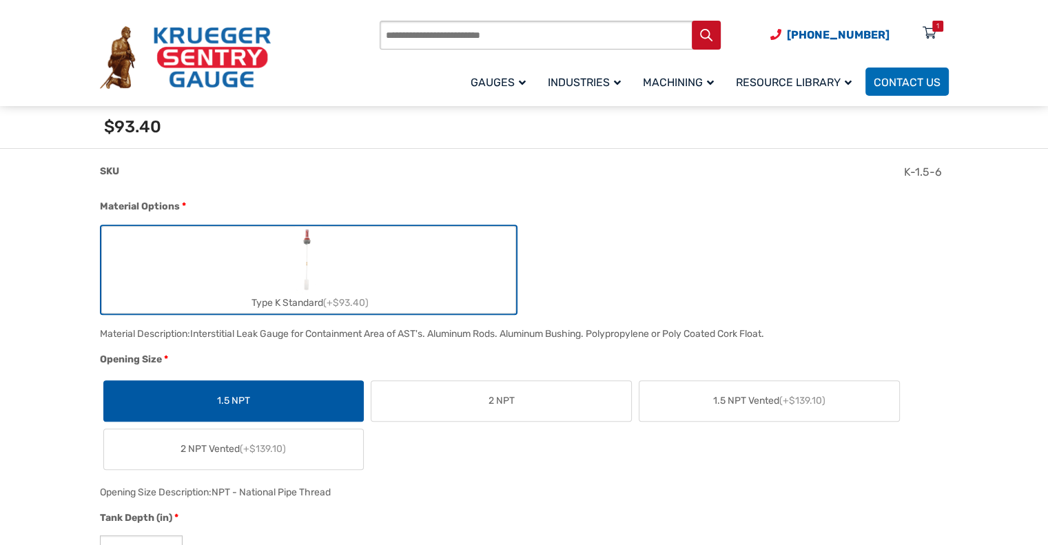
click at [446, 397] on label "2 NPT" at bounding box center [501, 401] width 260 height 40
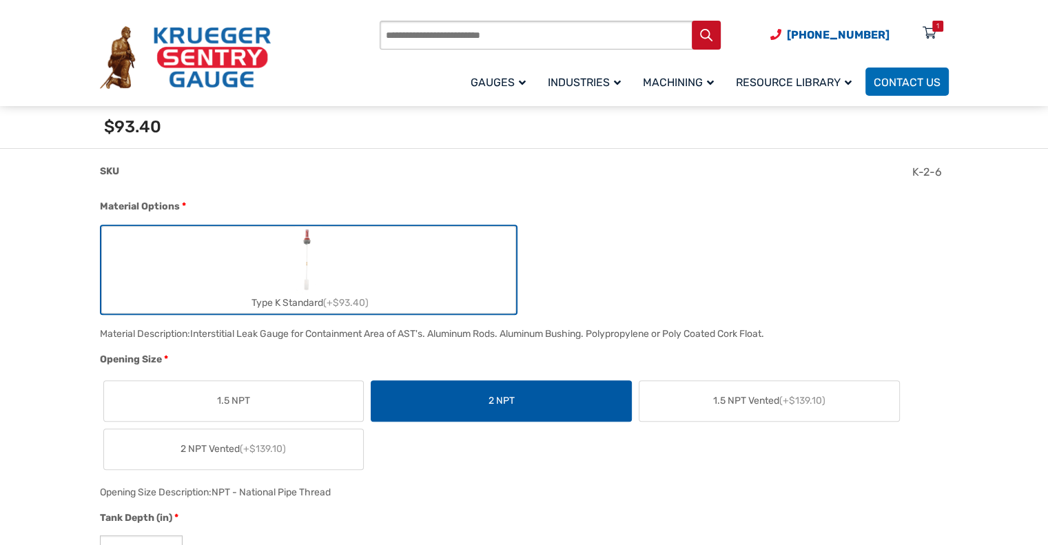
click at [287, 402] on label "1.5 NPT" at bounding box center [234, 401] width 260 height 40
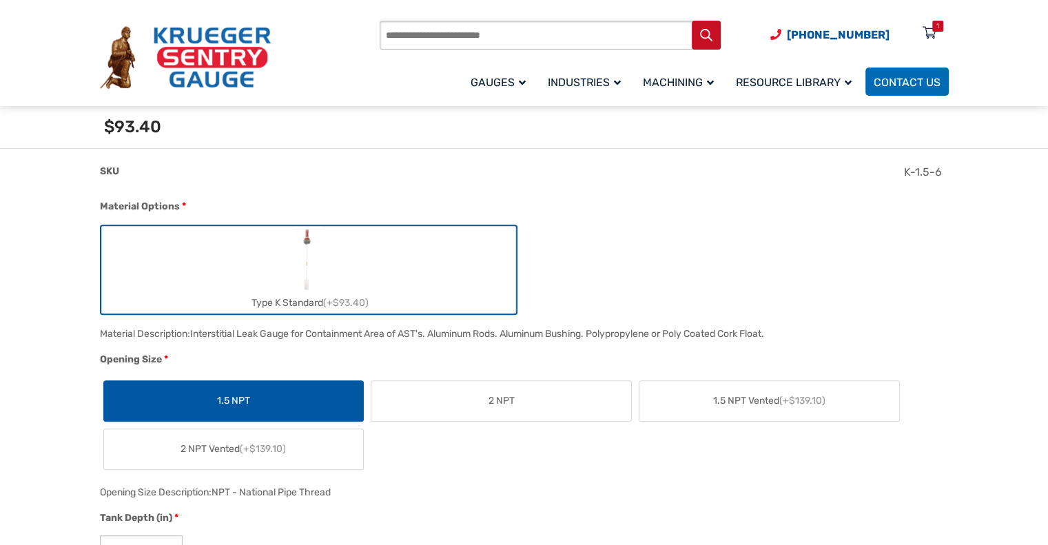
click at [439, 393] on label "2 NPT" at bounding box center [501, 401] width 260 height 40
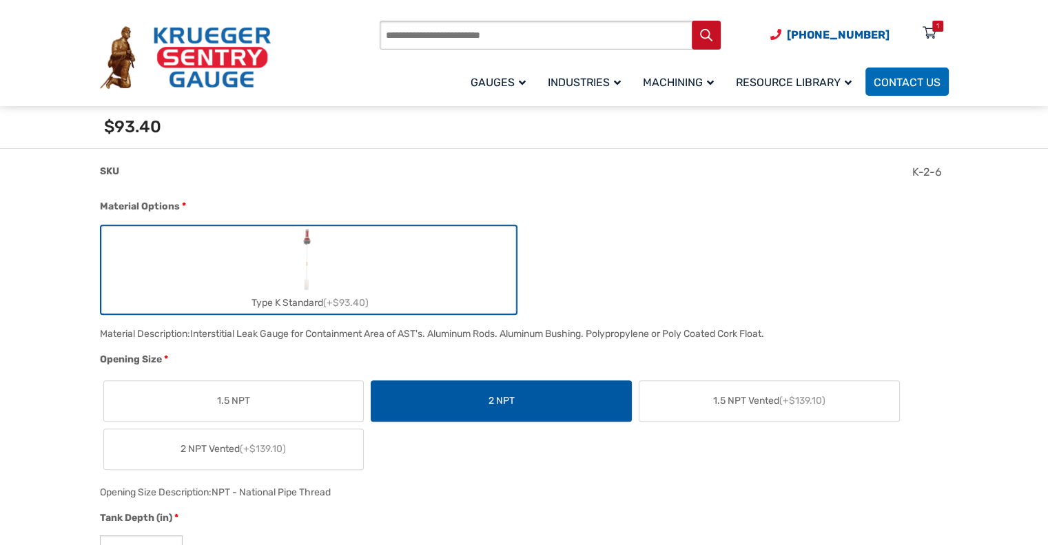
click at [405, 285] on label "Type K Standard (+$93.40)" at bounding box center [308, 270] width 413 height 86
click at [618, 251] on div "Type K Standard (+$93.40)" at bounding box center [521, 270] width 842 height 90
drag, startPoint x: 100, startPoint y: 337, endPoint x: 782, endPoint y: 330, distance: 682.0
click at [782, 330] on div "Material Description: Interstitial Leak Gauge for Containment Area of AST's. Al…" at bounding box center [520, 338] width 849 height 27
click at [782, 338] on div at bounding box center [782, 338] width 0 height 0
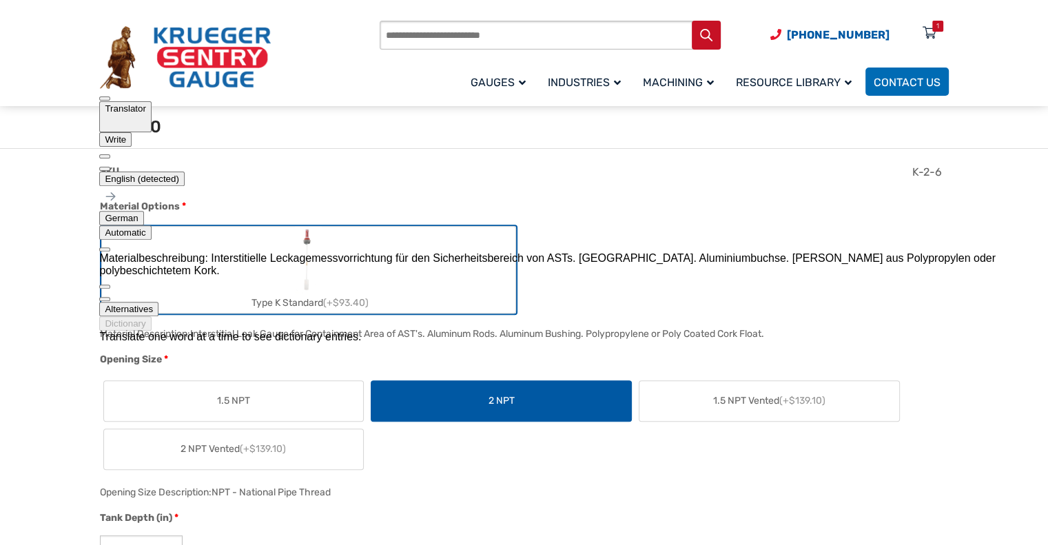
click at [110, 167] on button at bounding box center [104, 169] width 11 height 4
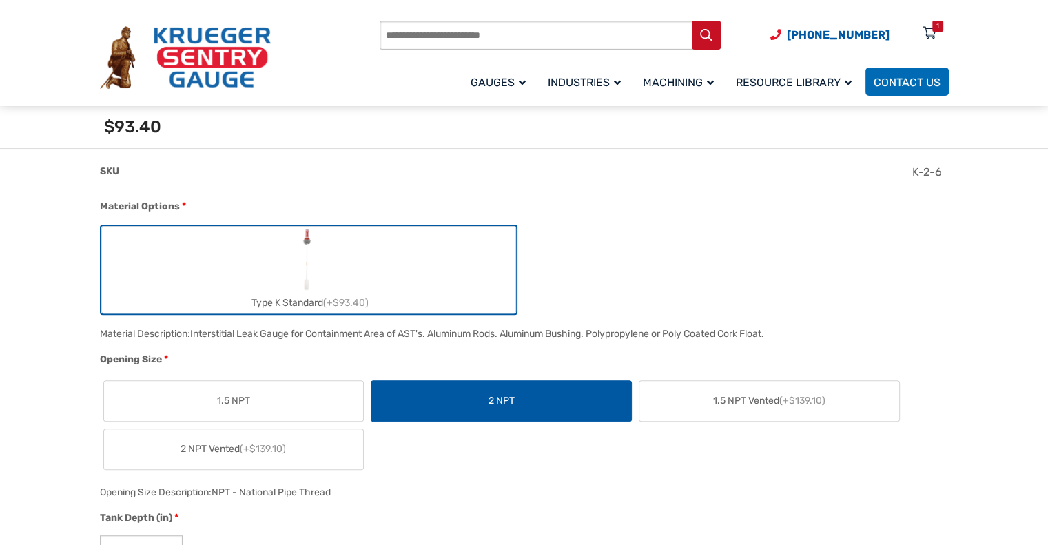
click at [670, 211] on div "Material Options *" at bounding box center [521, 208] width 842 height 18
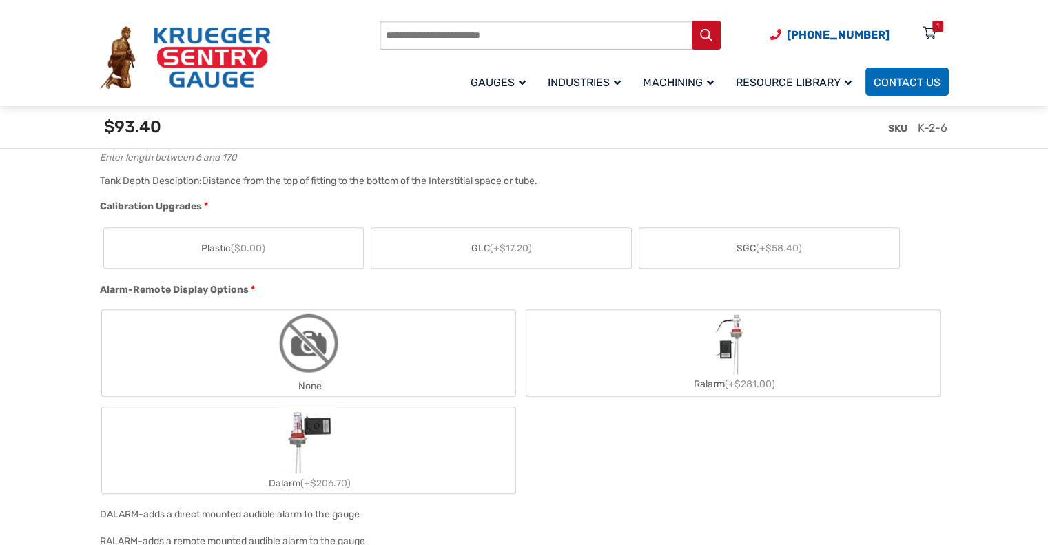
scroll to position [896, 0]
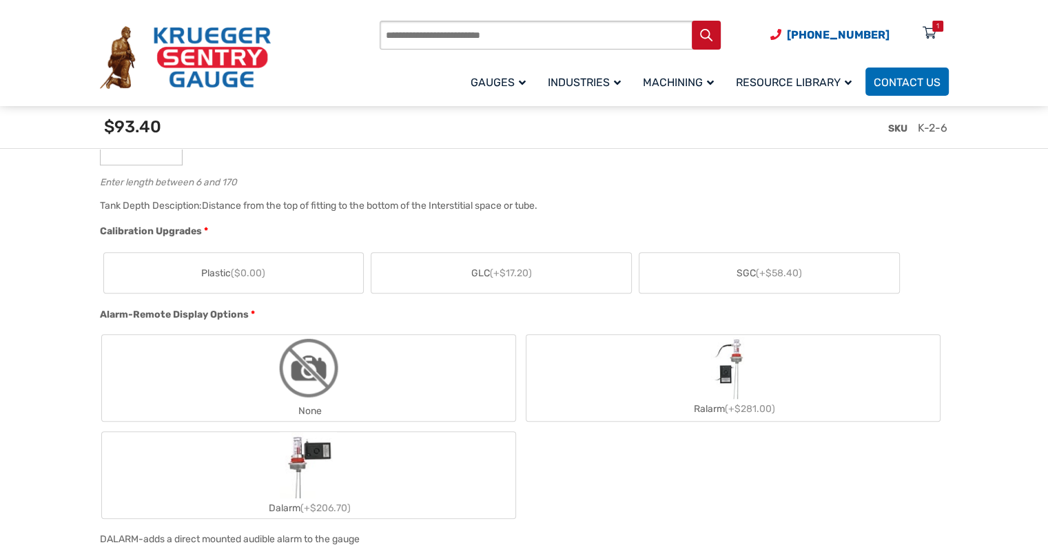
click at [687, 269] on label "SGC (+$58.40)" at bounding box center [769, 273] width 260 height 40
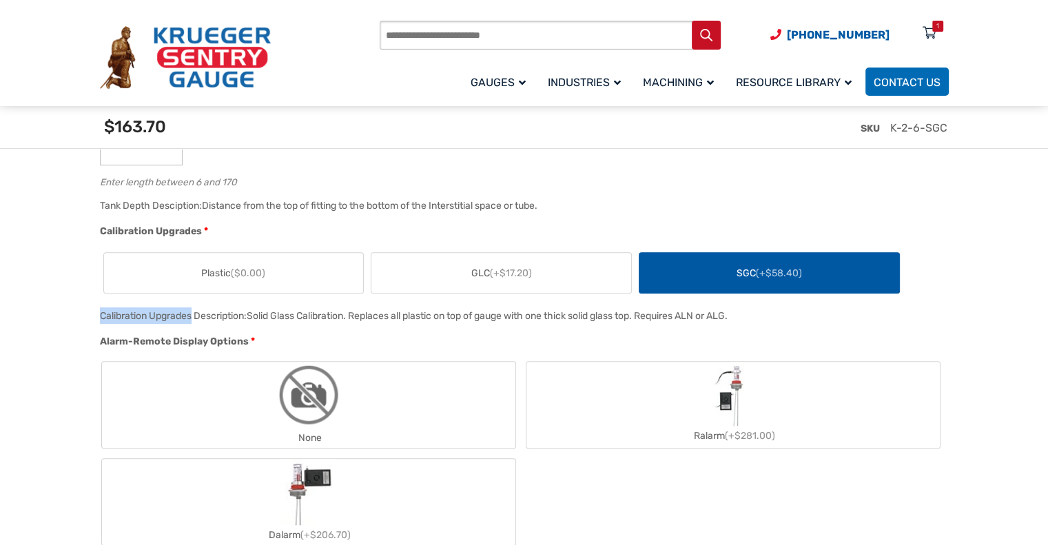
drag, startPoint x: 101, startPoint y: 316, endPoint x: 192, endPoint y: 319, distance: 91.7
click at [192, 319] on span "Calibration Upgrades Description:" at bounding box center [173, 316] width 147 height 12
copy span "Calibration Upgrades"
click at [407, 30] on input "Products search" at bounding box center [550, 35] width 341 height 29
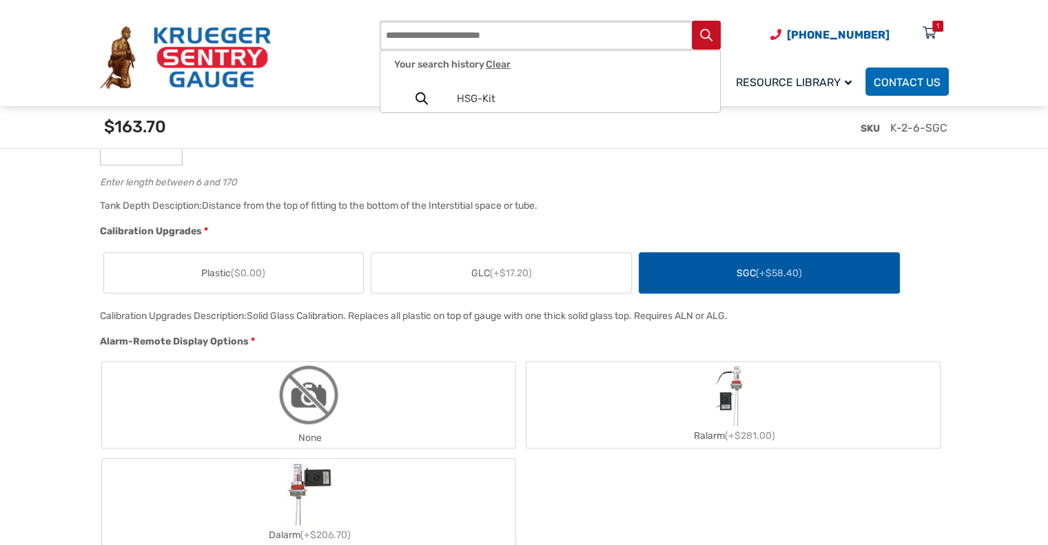
paste input "**********"
type input "**********"
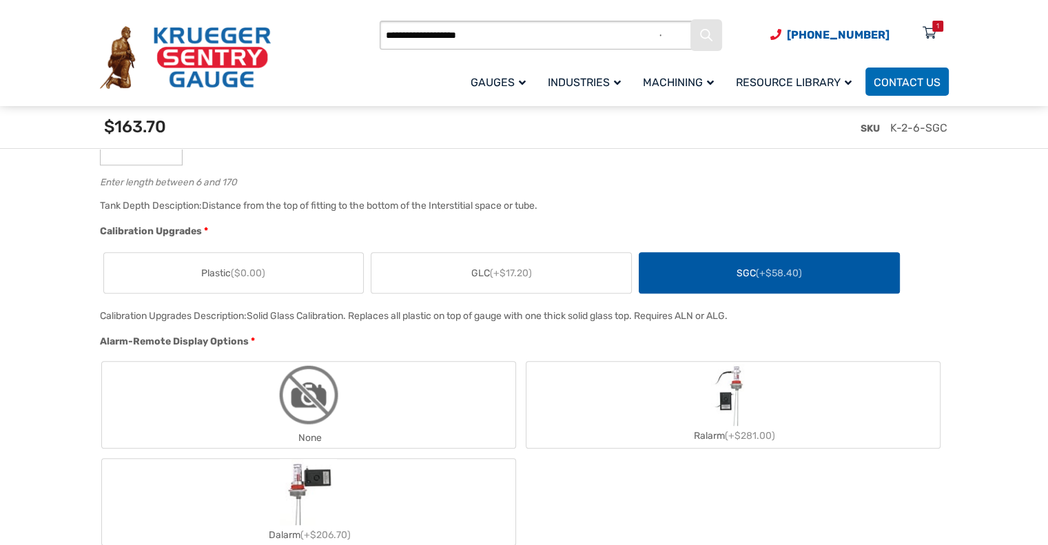
click at [705, 32] on icon "Search" at bounding box center [706, 35] width 12 height 12
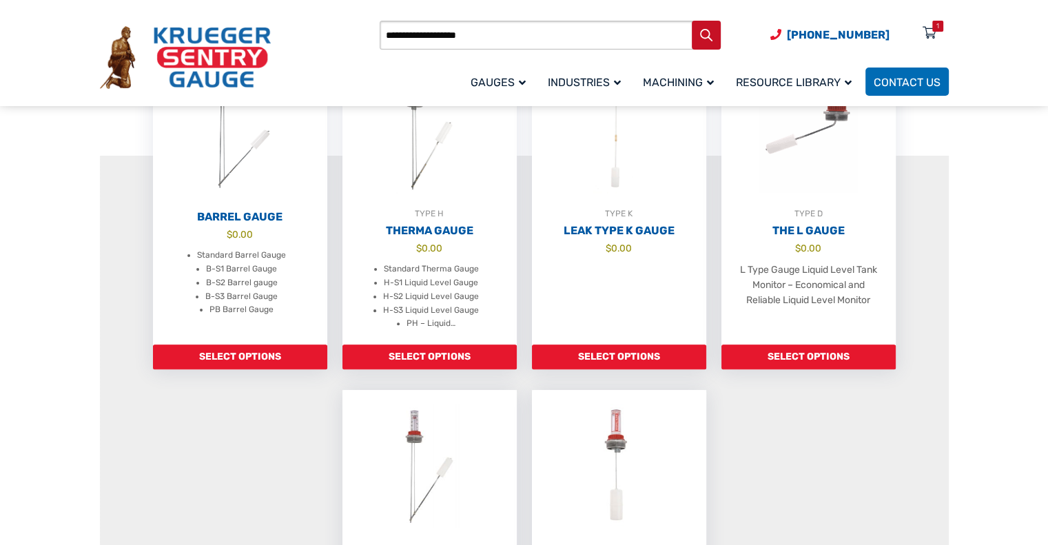
scroll to position [276, 0]
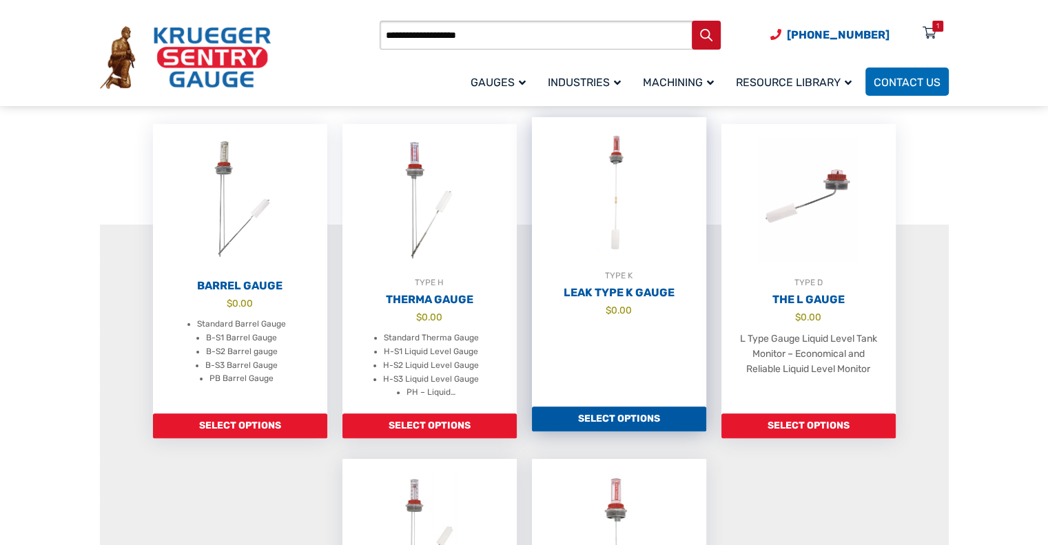
click at [619, 325] on link "TYPE K Leak Type K Gauge $ 0.00" at bounding box center [619, 261] width 174 height 289
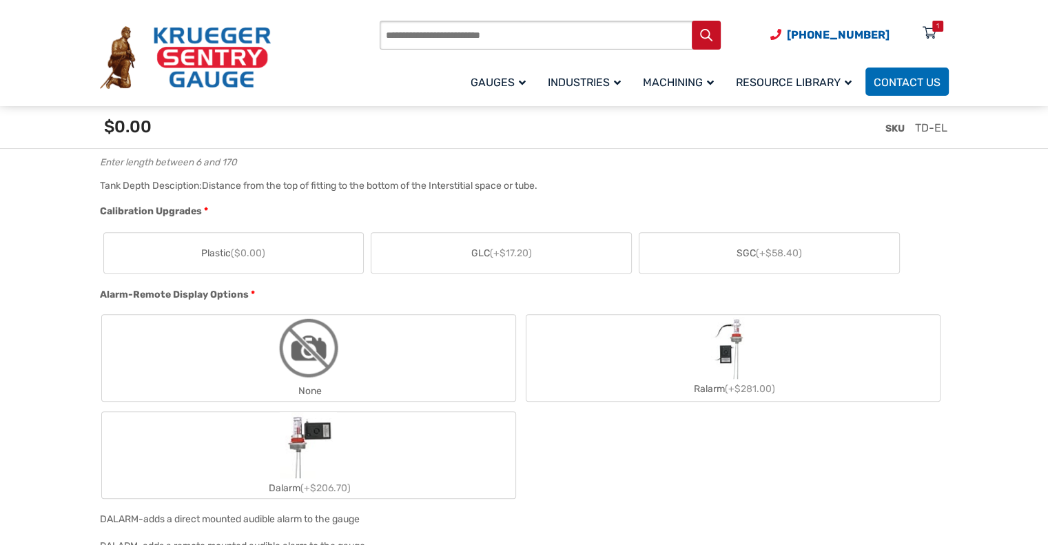
scroll to position [896, 0]
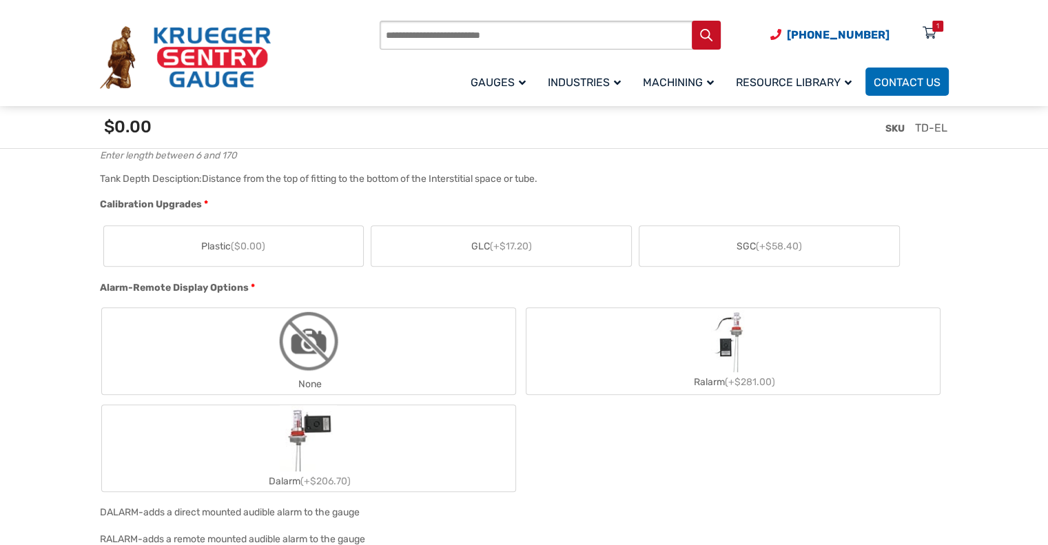
click at [714, 253] on label "SGC (+$58.40)" at bounding box center [769, 246] width 260 height 40
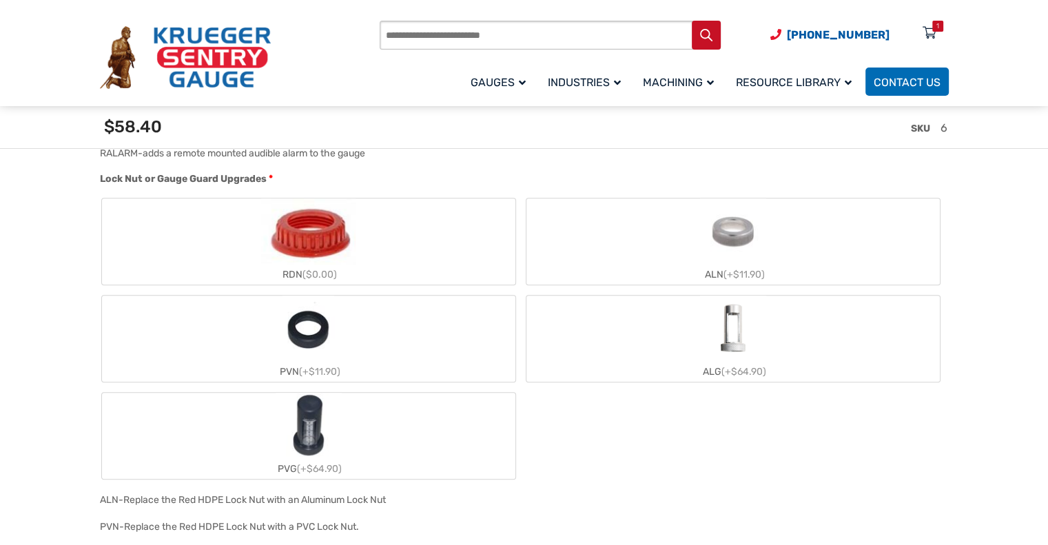
scroll to position [1309, 0]
click at [723, 349] on img "ALG" at bounding box center [733, 328] width 66 height 66
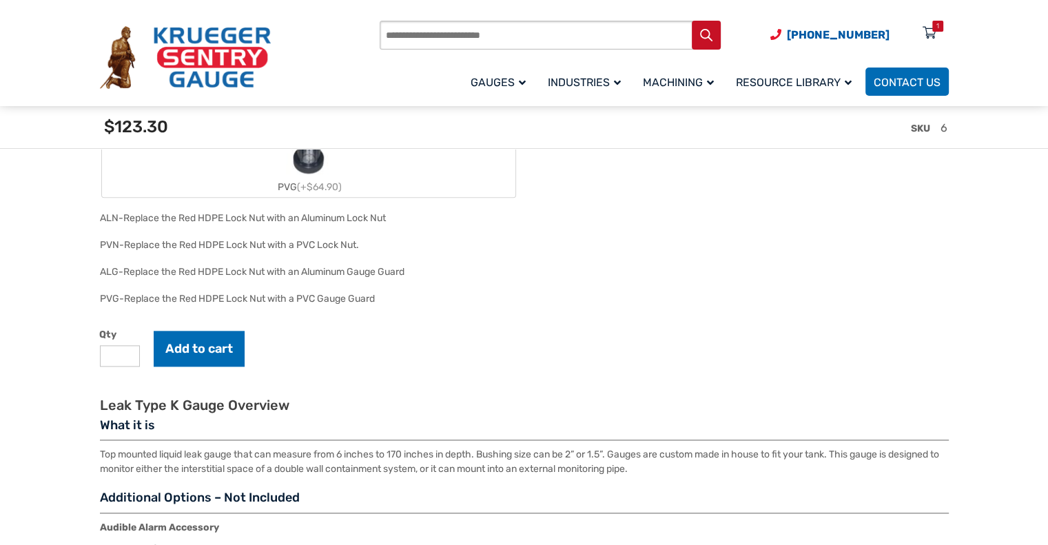
scroll to position [1653, 0]
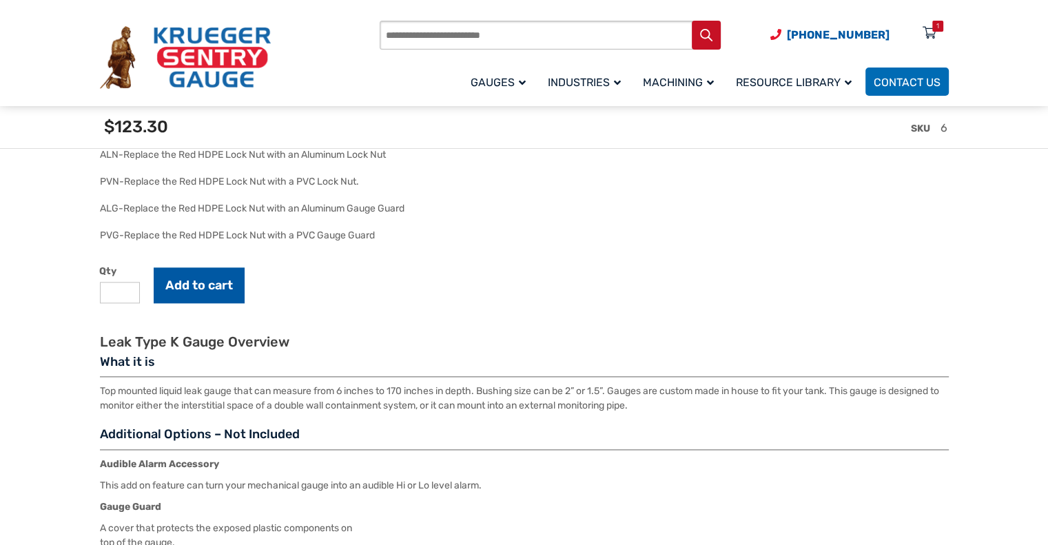
click at [172, 283] on button "Add to cart" at bounding box center [199, 285] width 91 height 36
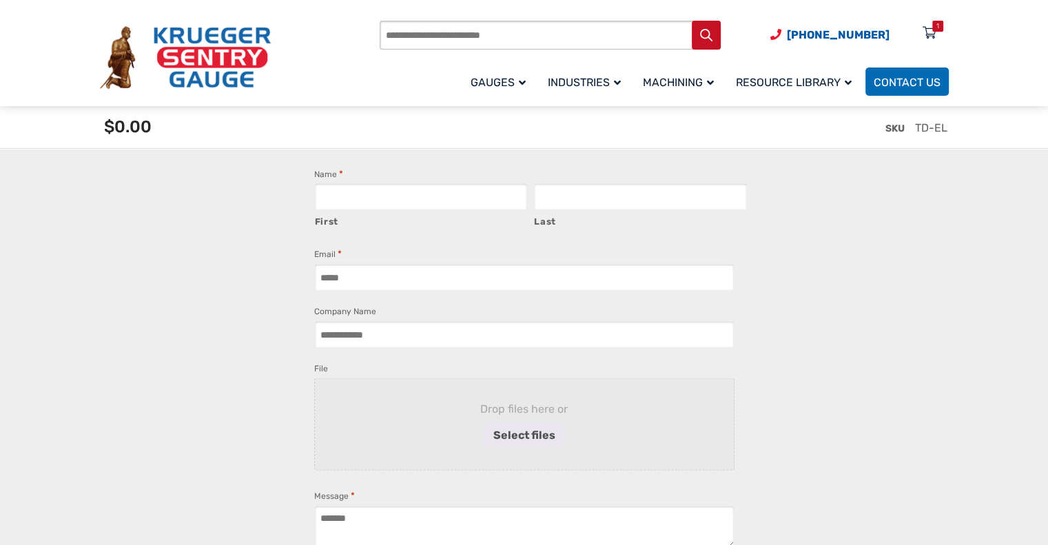
scroll to position [2430, 0]
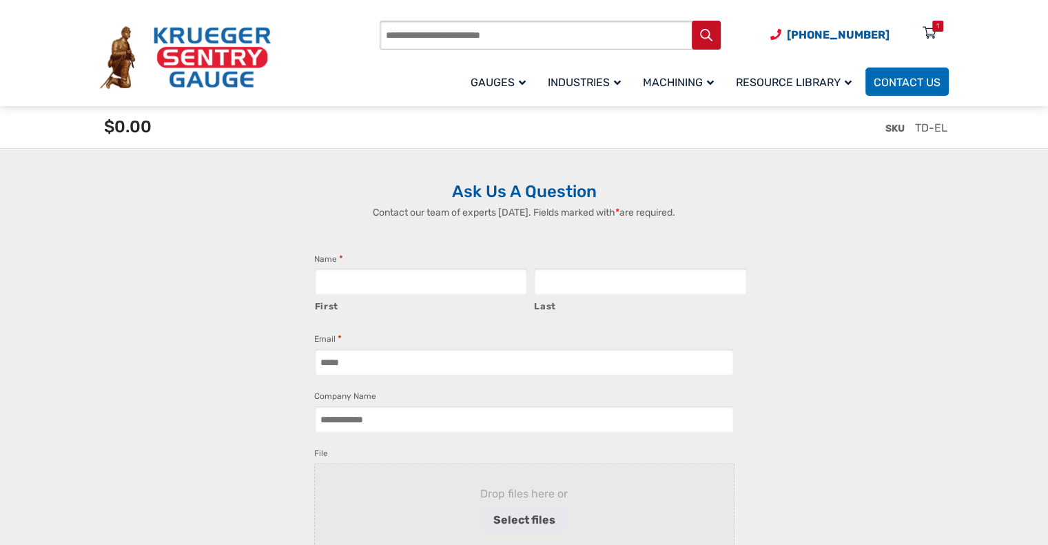
click at [418, 283] on input "First" at bounding box center [421, 281] width 214 height 28
type input "******"
type input "*****"
click at [395, 368] on input "Email *" at bounding box center [524, 362] width 420 height 28
type input "**********"
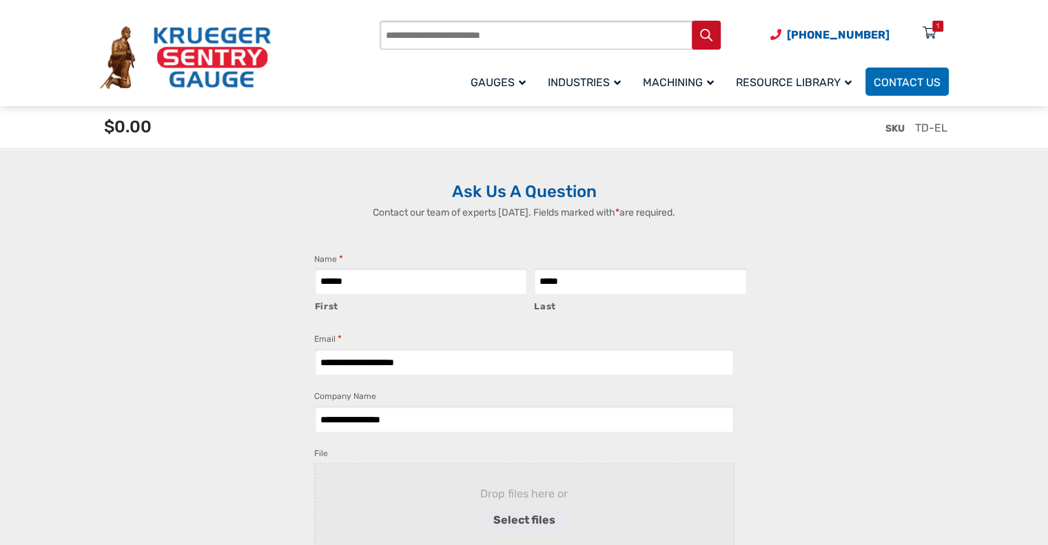
type input "**********"
click at [194, 300] on div "**********" at bounding box center [524, 441] width 849 height 522
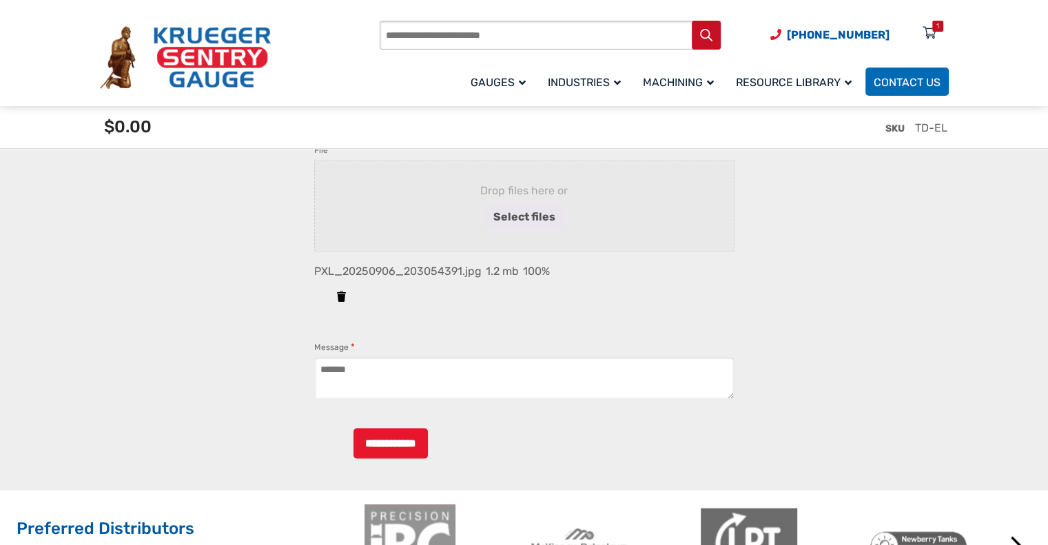
scroll to position [2755, 0]
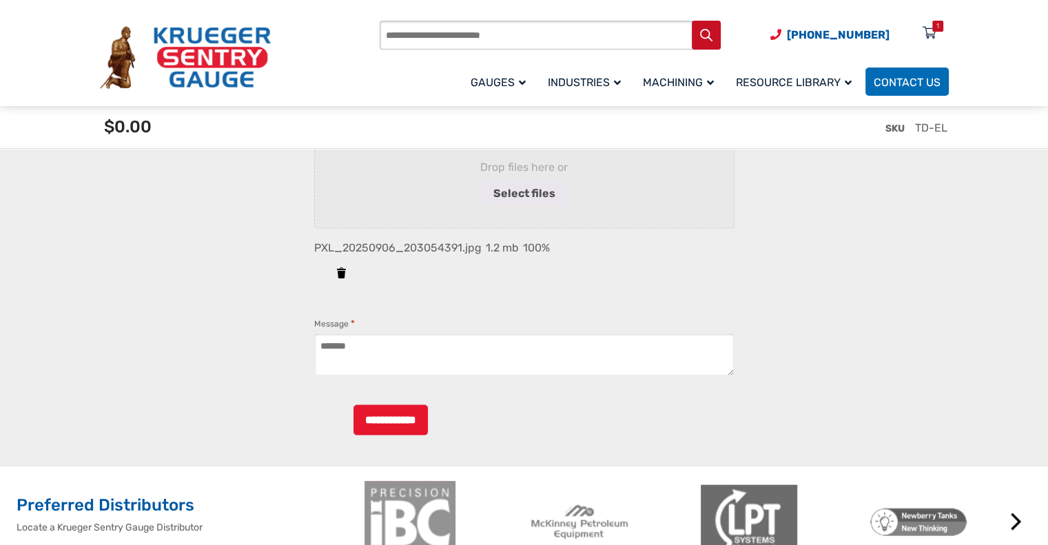
click at [391, 359] on textarea "Message *" at bounding box center [524, 354] width 420 height 43
paste textarea "**********"
drag, startPoint x: 731, startPoint y: 371, endPoint x: 743, endPoint y: 488, distance: 118.4
click at [743, 446] on div "**********" at bounding box center [524, 181] width 448 height 529
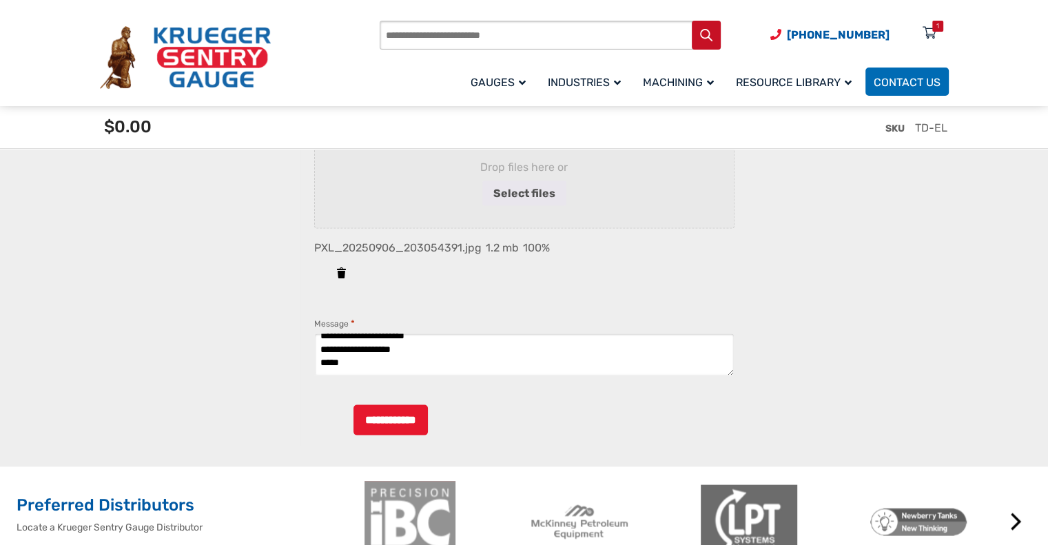
drag, startPoint x: 730, startPoint y: 373, endPoint x: 734, endPoint y: 450, distance: 77.3
click at [734, 446] on div "**********" at bounding box center [524, 181] width 448 height 529
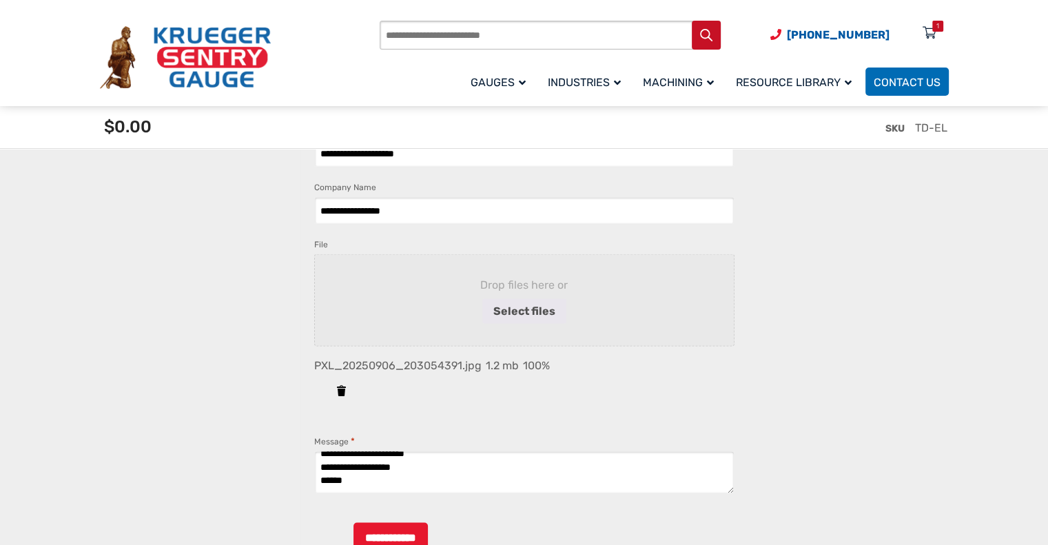
scroll to position [2675, 0]
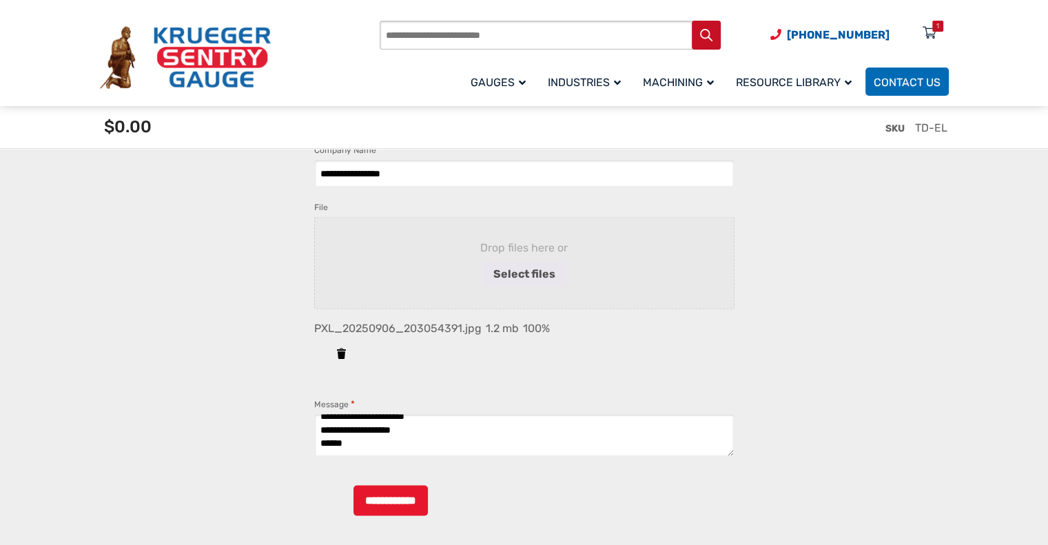
click at [377, 446] on textarea "**********" at bounding box center [524, 435] width 420 height 43
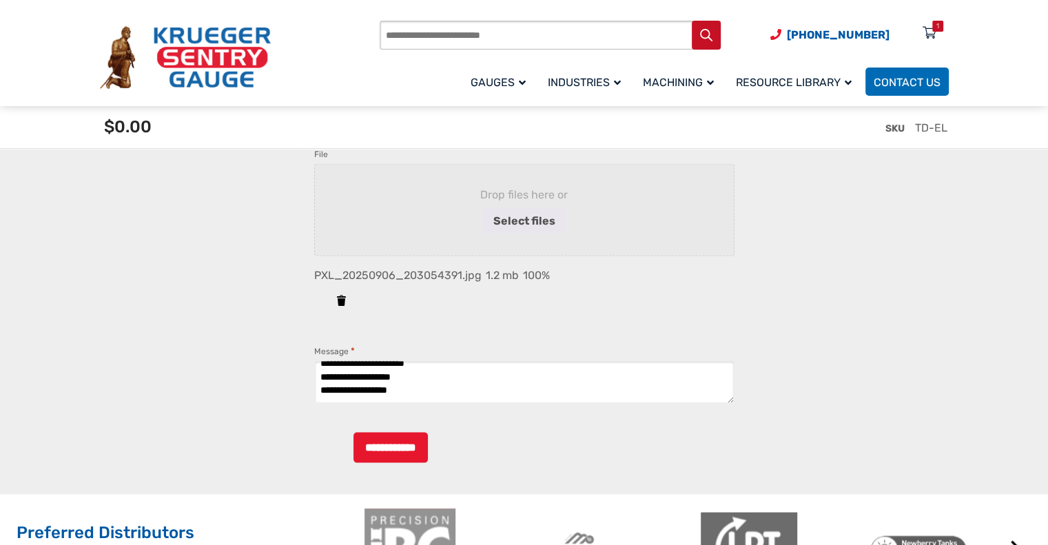
scroll to position [2813, 0]
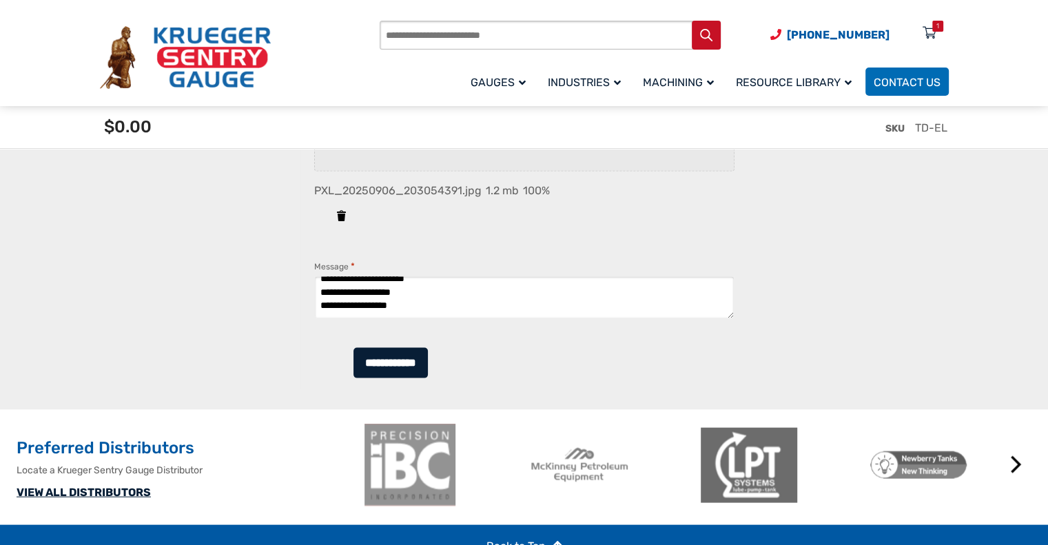
type textarea "**********"
click at [384, 378] on input "**********" at bounding box center [390, 363] width 74 height 30
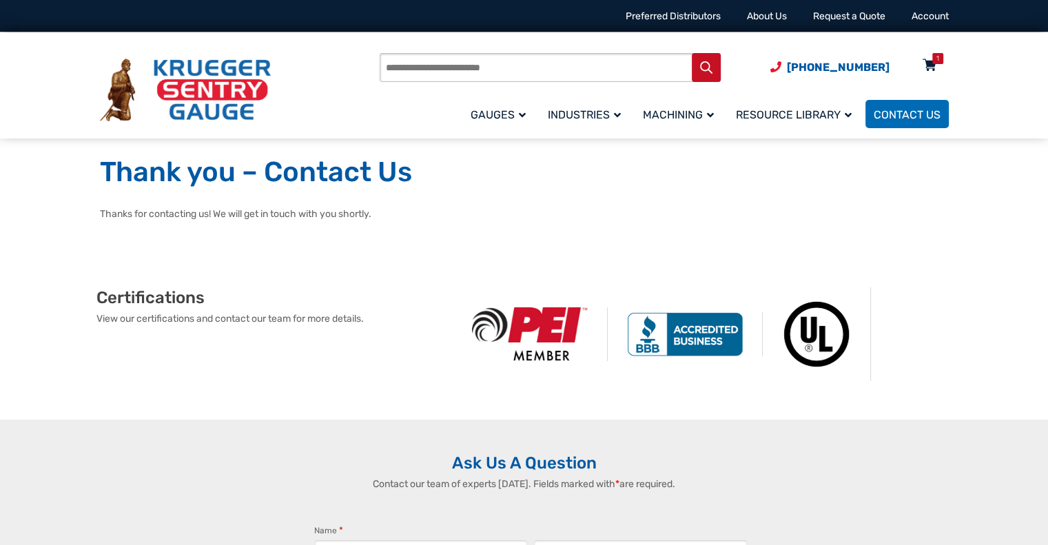
click at [923, 65] on icon at bounding box center [929, 66] width 14 height 22
